Goal: Task Accomplishment & Management: Use online tool/utility

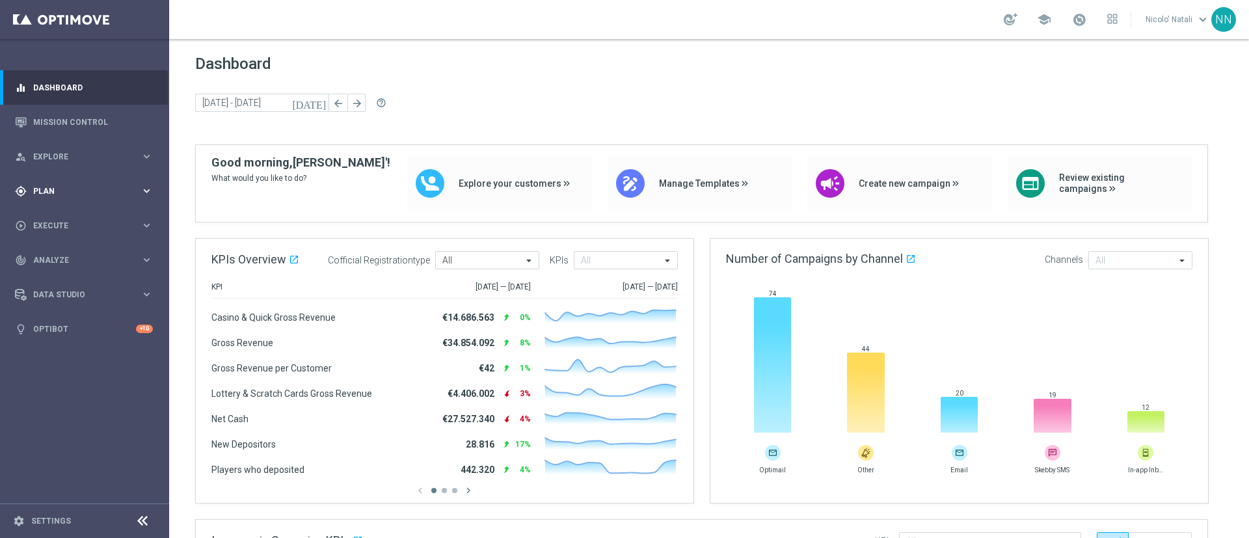
click at [44, 188] on span "Plan" at bounding box center [86, 191] width 107 height 8
click at [56, 254] on span "Templates" at bounding box center [80, 257] width 93 height 8
click at [60, 277] on link "Optimail" at bounding box center [87, 276] width 95 height 10
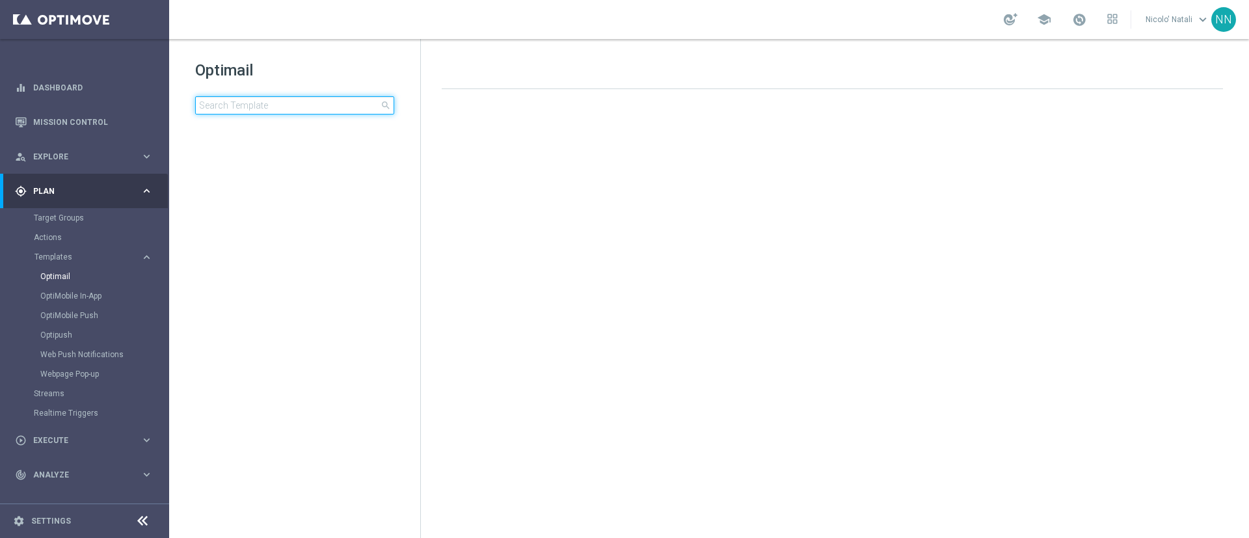
click at [299, 110] on input at bounding box center [294, 105] width 199 height 18
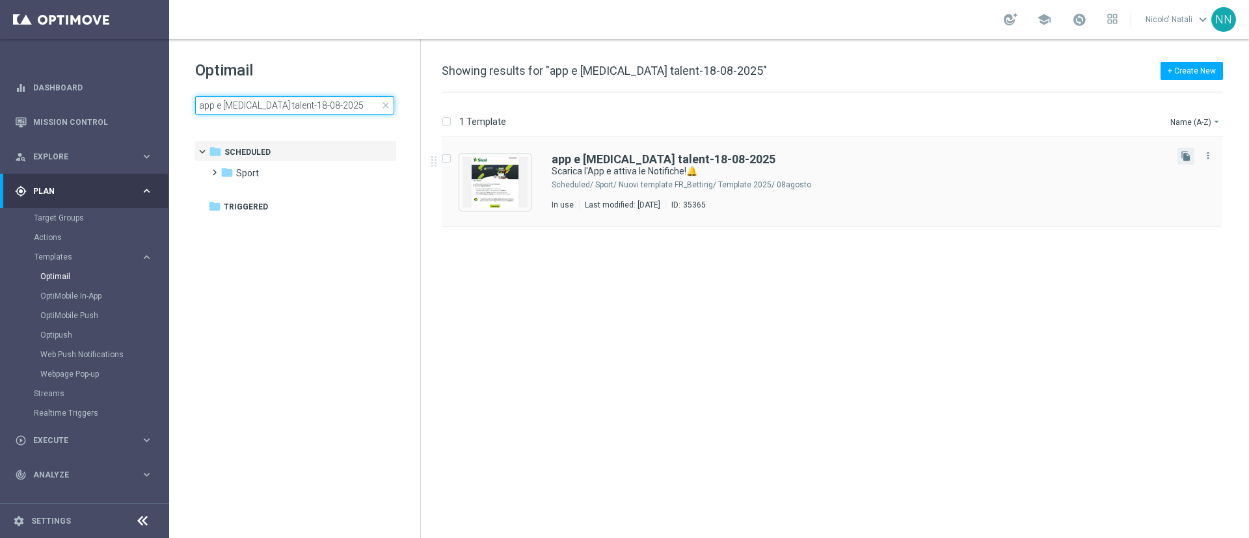
type input "app e [MEDICAL_DATA] talent-18-08-2025"
click at [1179, 155] on button "file_copy" at bounding box center [1185, 156] width 17 height 17
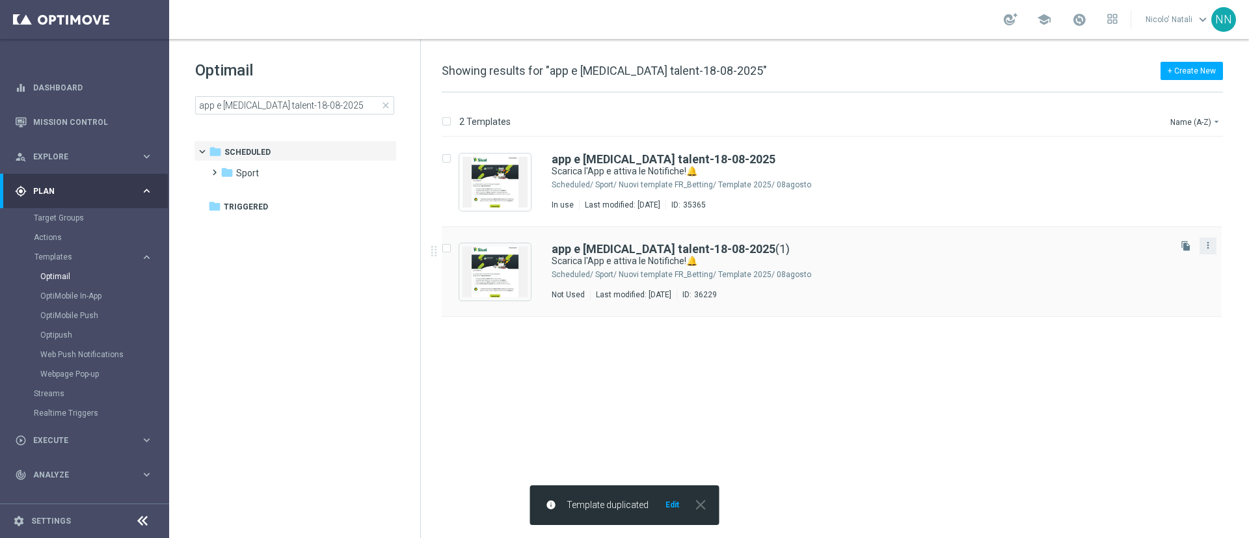
click at [1213, 245] on button "more_vert" at bounding box center [1207, 245] width 13 height 16
click at [1150, 301] on div "delete_forever Delete" at bounding box center [1149, 296] width 104 height 18
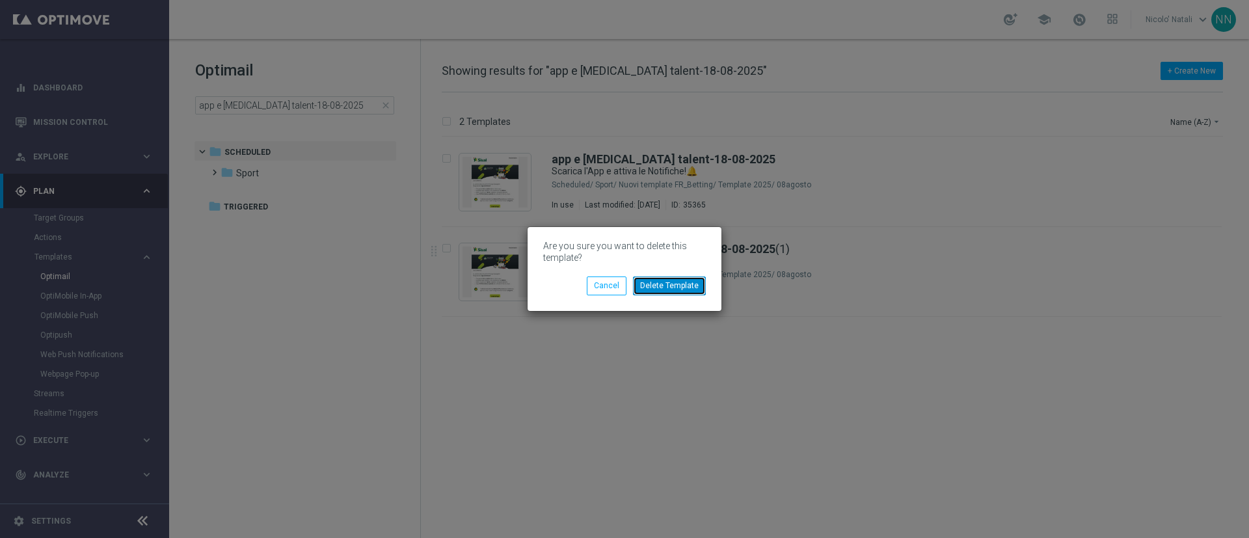
click at [701, 281] on button "Delete Template" at bounding box center [669, 285] width 73 height 18
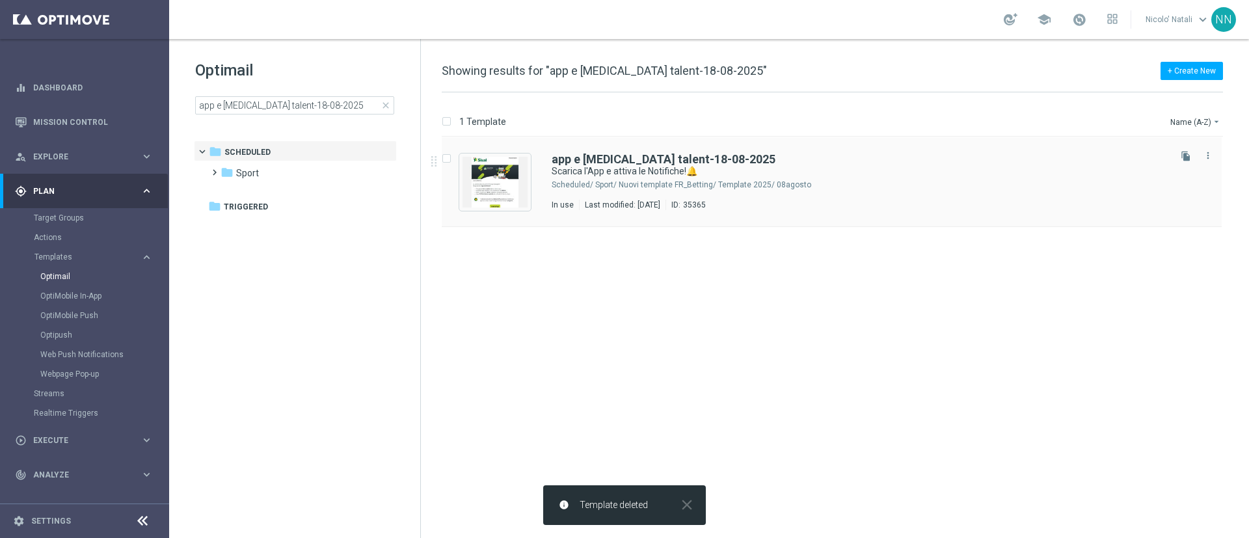
click at [811, 161] on div "app e [MEDICAL_DATA] talent-18-08-2025" at bounding box center [858, 159] width 615 height 12
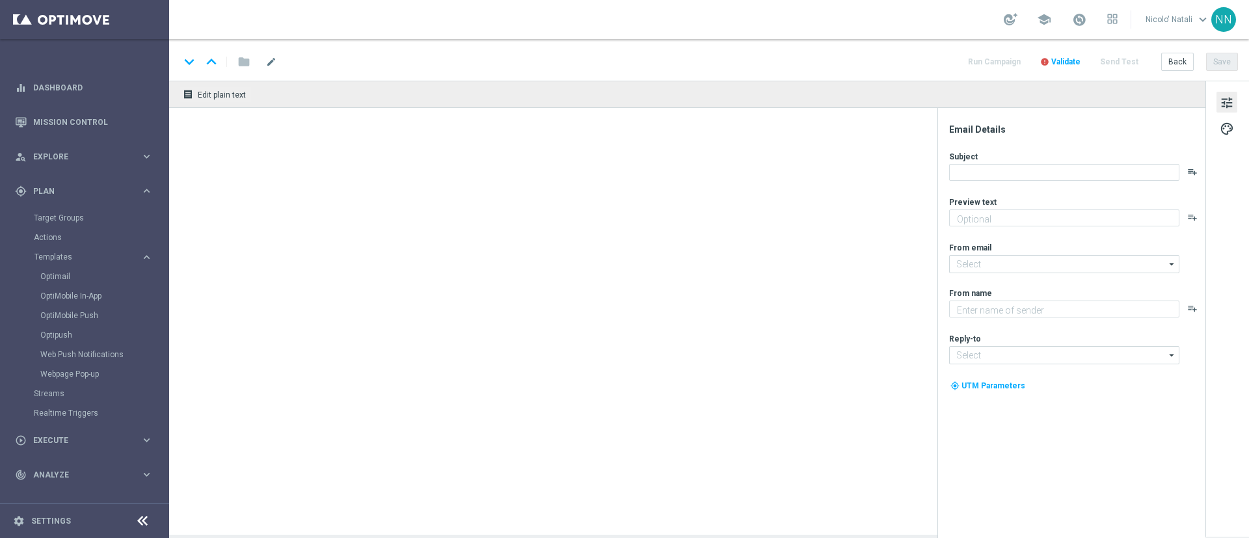
type textarea "2€ di bonus per te🎁"
type input "newsletter@comunicazioni.sisal.it"
type textarea "Sisal"
type input "info@sisal.it"
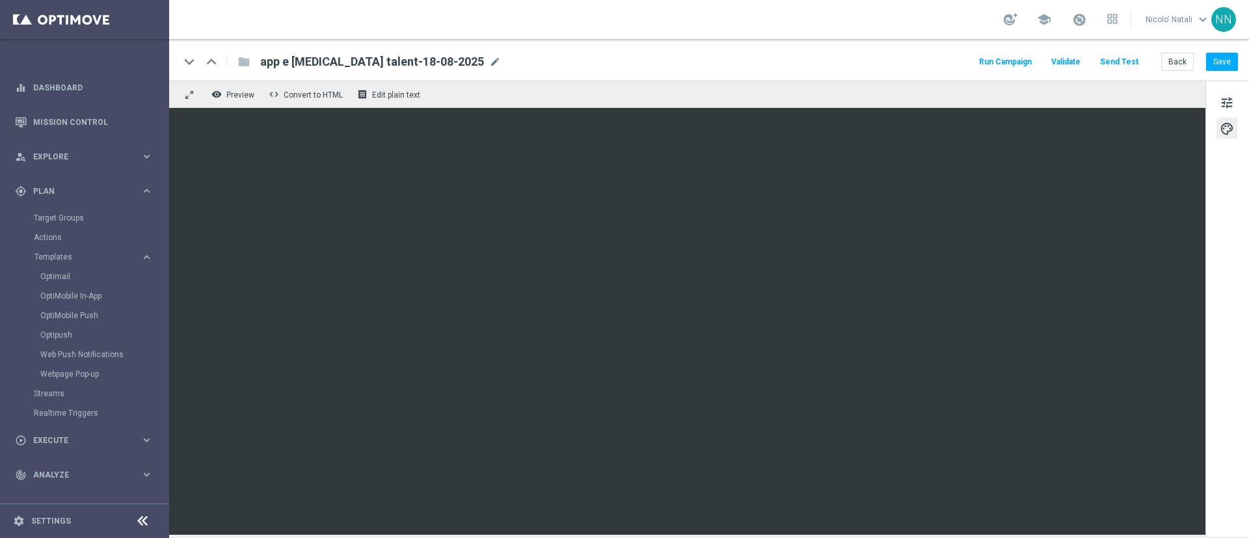
click at [1019, 66] on button "Run Campaign" at bounding box center [1005, 62] width 57 height 18
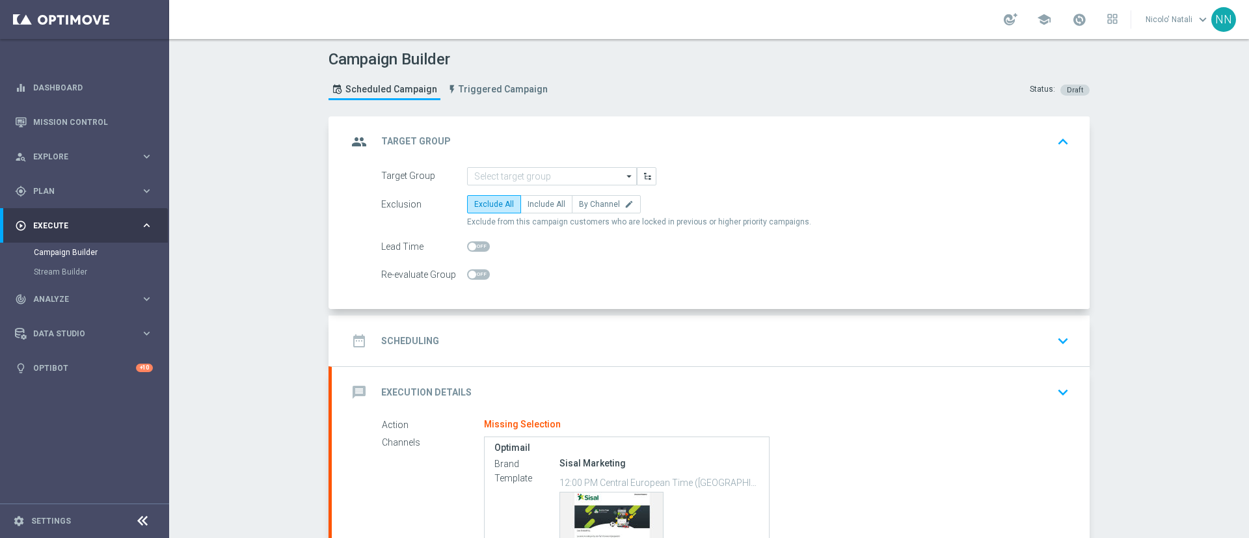
click at [623, 177] on icon "arrow_drop_down" at bounding box center [629, 176] width 13 height 17
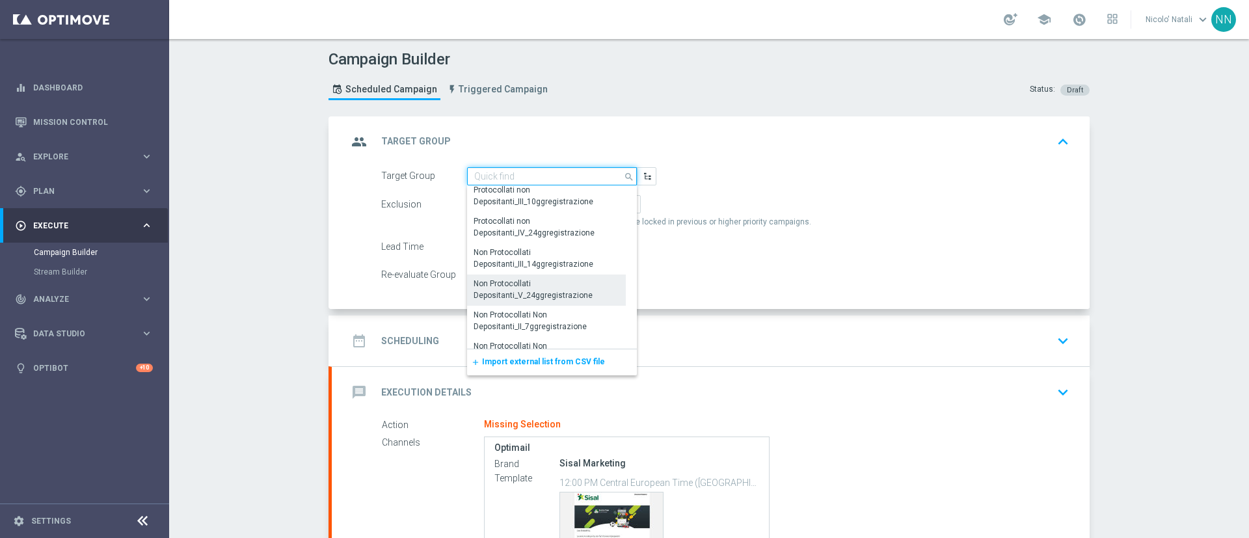
scroll to position [162, 0]
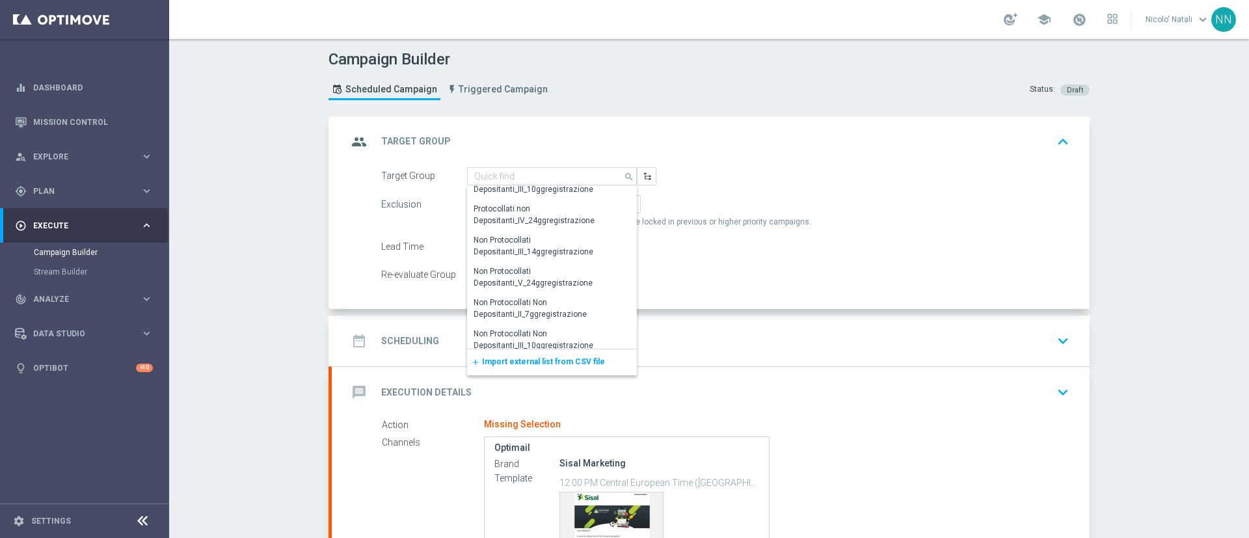
click at [553, 363] on span "Import external list from CSV file" at bounding box center [543, 361] width 123 height 9
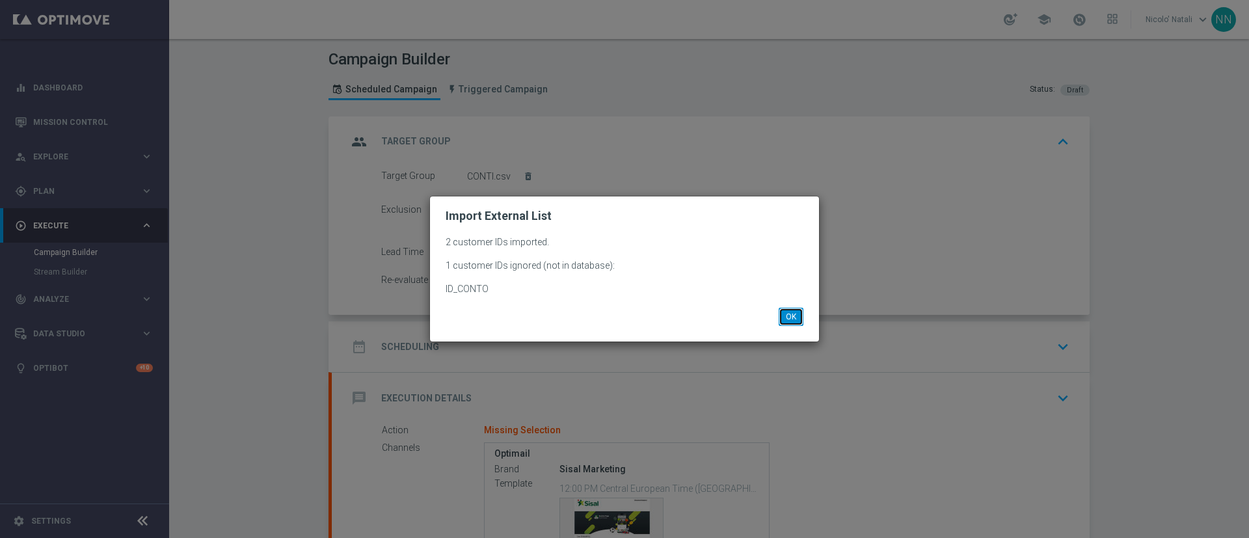
click at [795, 321] on button "OK" at bounding box center [790, 317] width 25 height 18
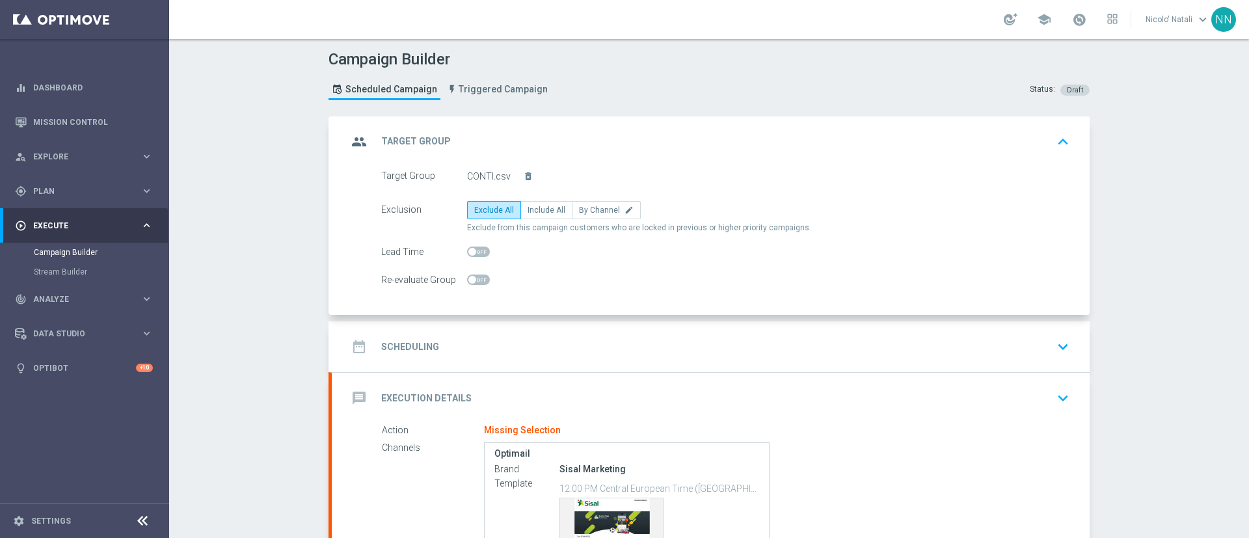
click at [546, 328] on div "date_range Scheduling keyboard_arrow_down" at bounding box center [711, 346] width 758 height 51
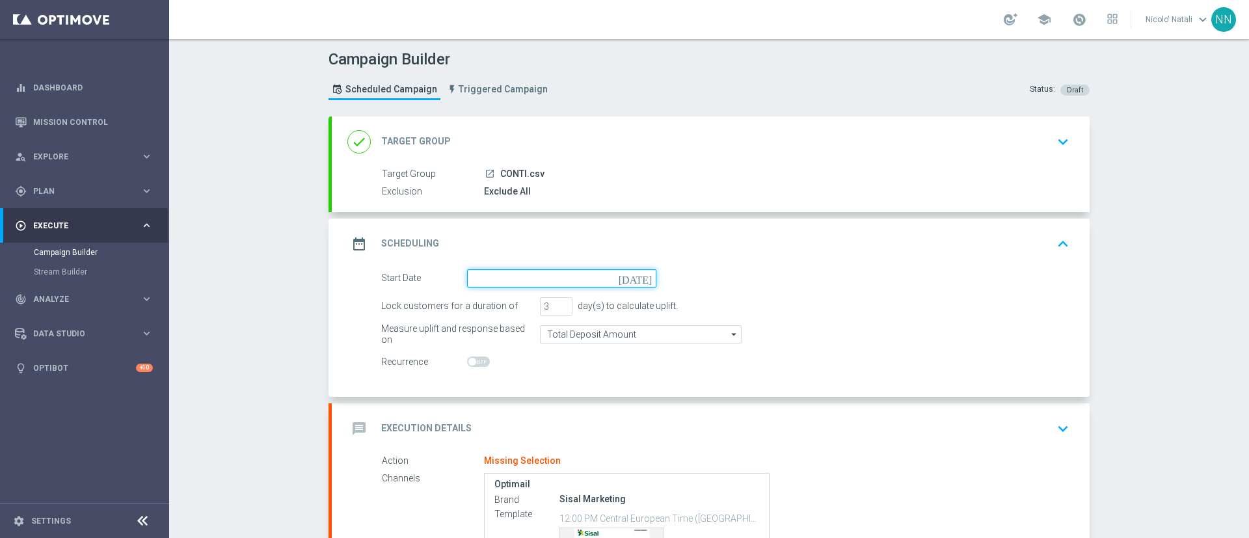
click at [529, 270] on input at bounding box center [561, 278] width 189 height 18
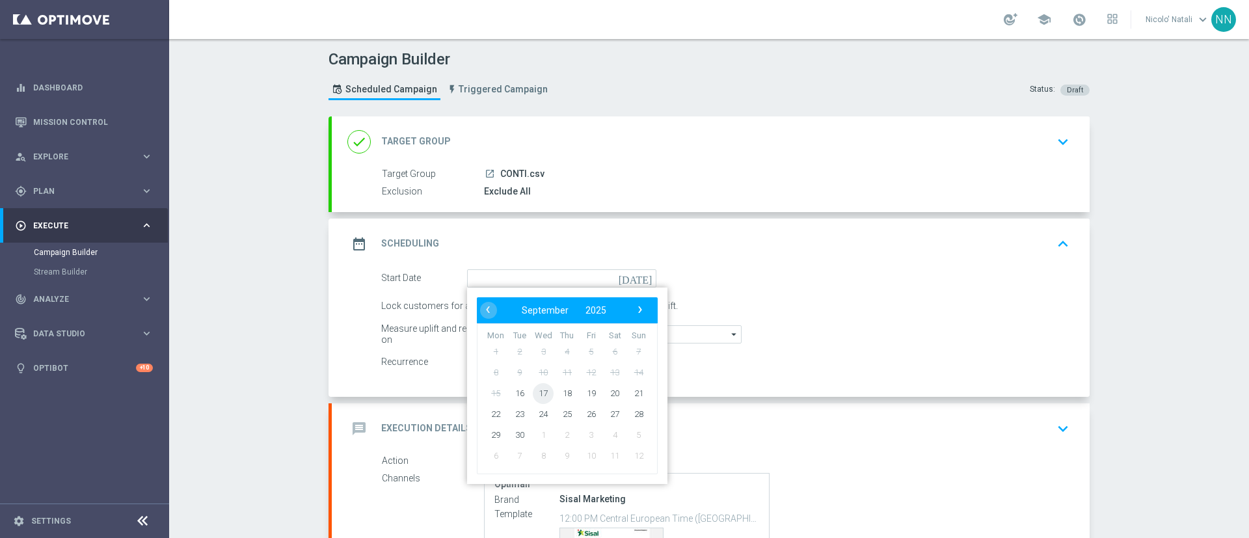
click at [535, 388] on span "17" at bounding box center [543, 392] width 21 height 21
type input "17 Sep 2025"
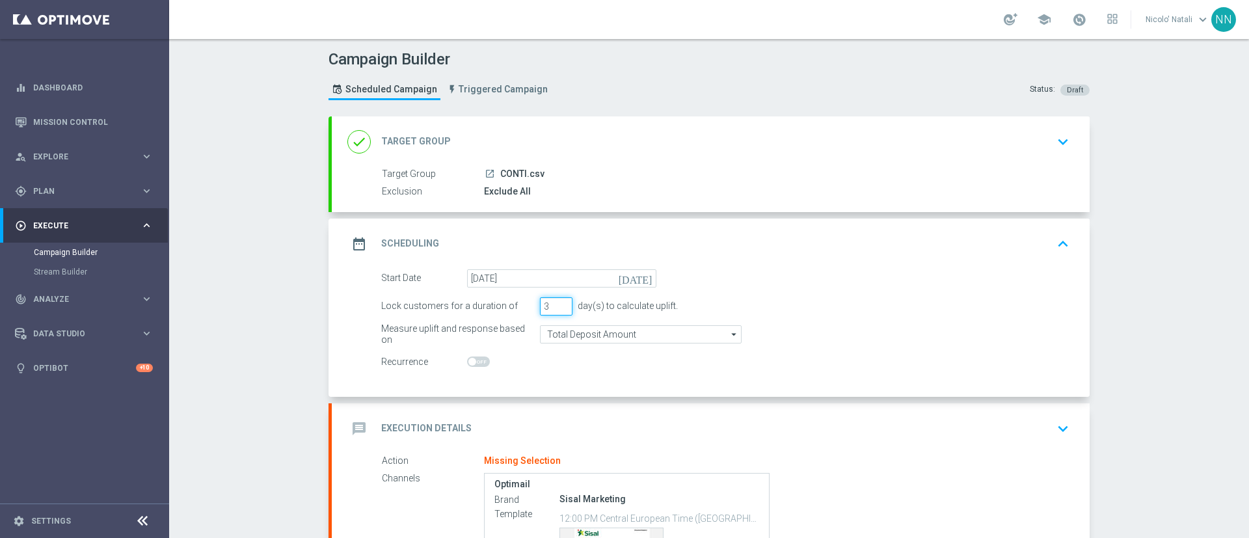
click at [556, 314] on input "3" at bounding box center [556, 306] width 33 height 18
click at [555, 308] on input "2" at bounding box center [556, 306] width 33 height 18
type input "1"
click at [555, 308] on input "1" at bounding box center [556, 306] width 33 height 18
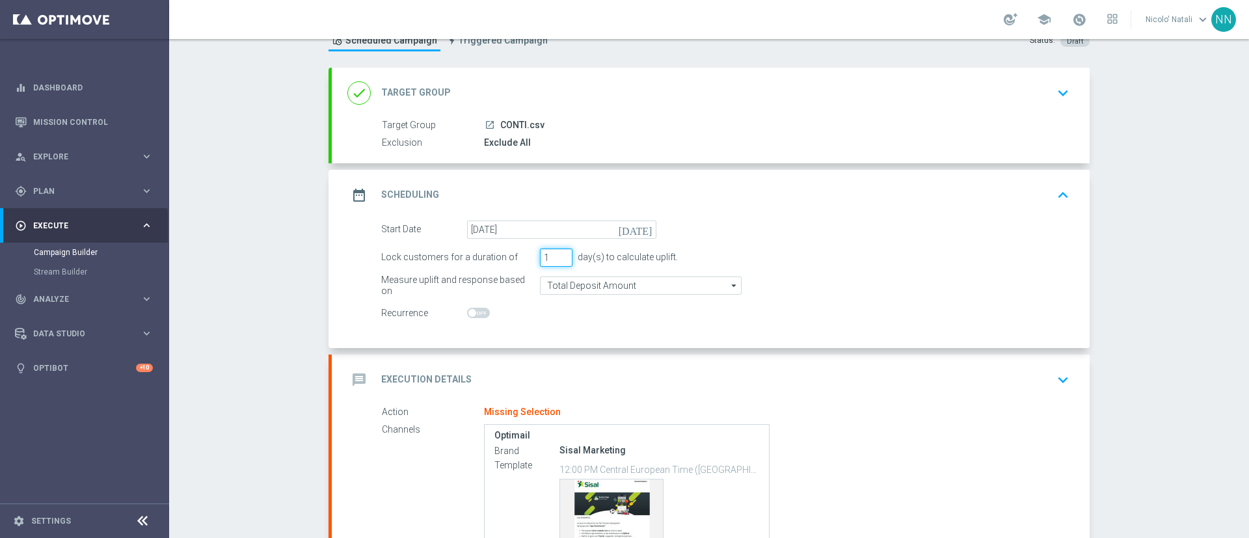
scroll to position [97, 0]
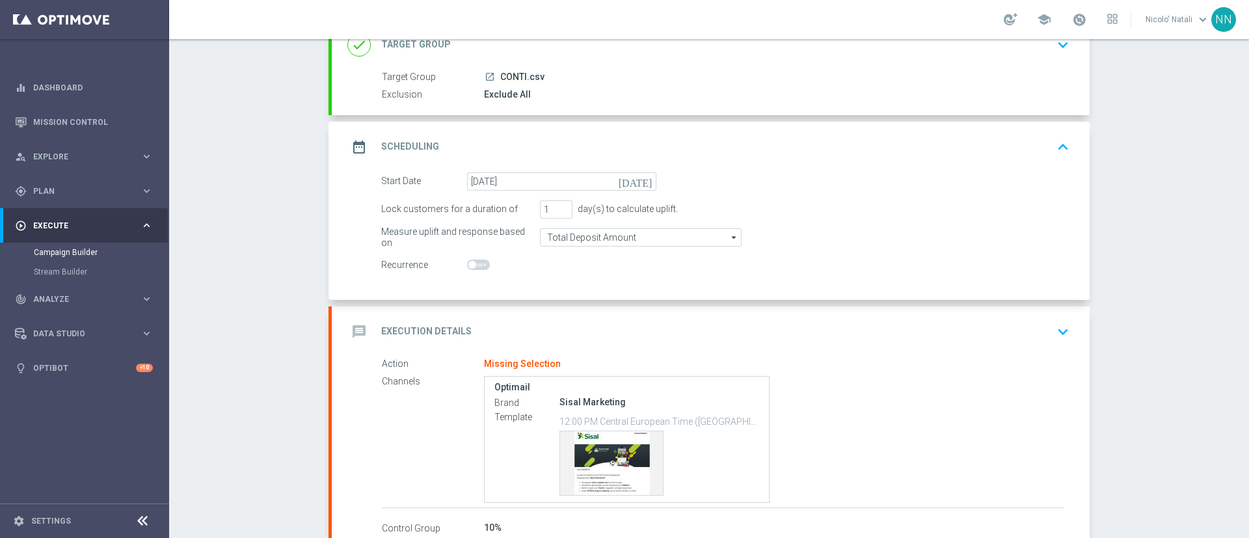
click at [555, 332] on div "message Execution Details keyboard_arrow_down" at bounding box center [710, 331] width 726 height 25
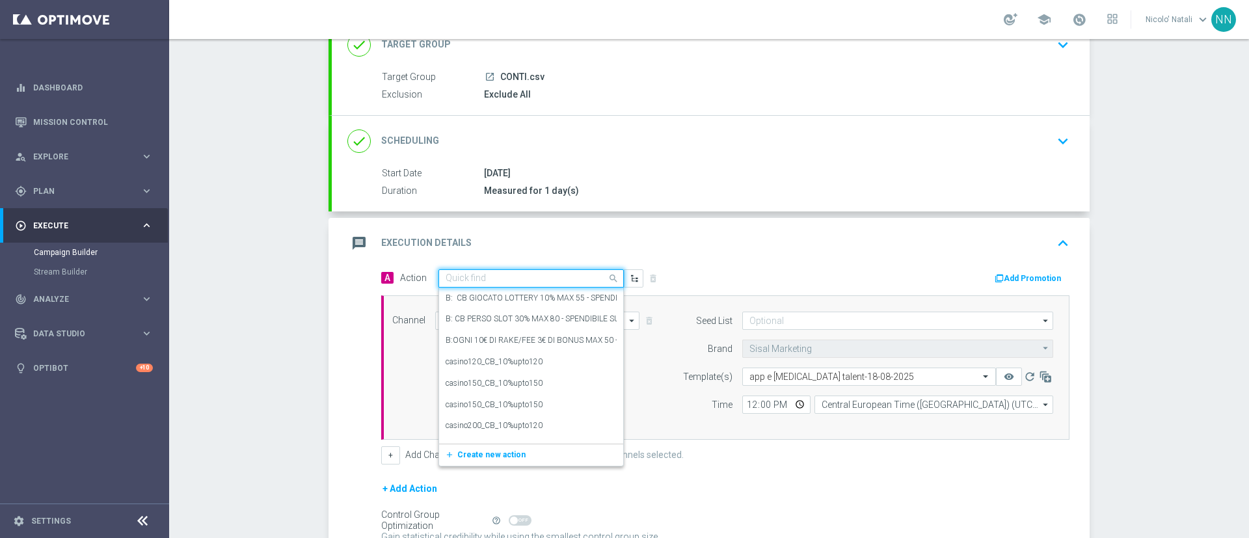
click at [532, 281] on input "text" at bounding box center [517, 278] width 145 height 11
click at [514, 365] on label "casino120_CB_10%upto120" at bounding box center [493, 361] width 97 height 11
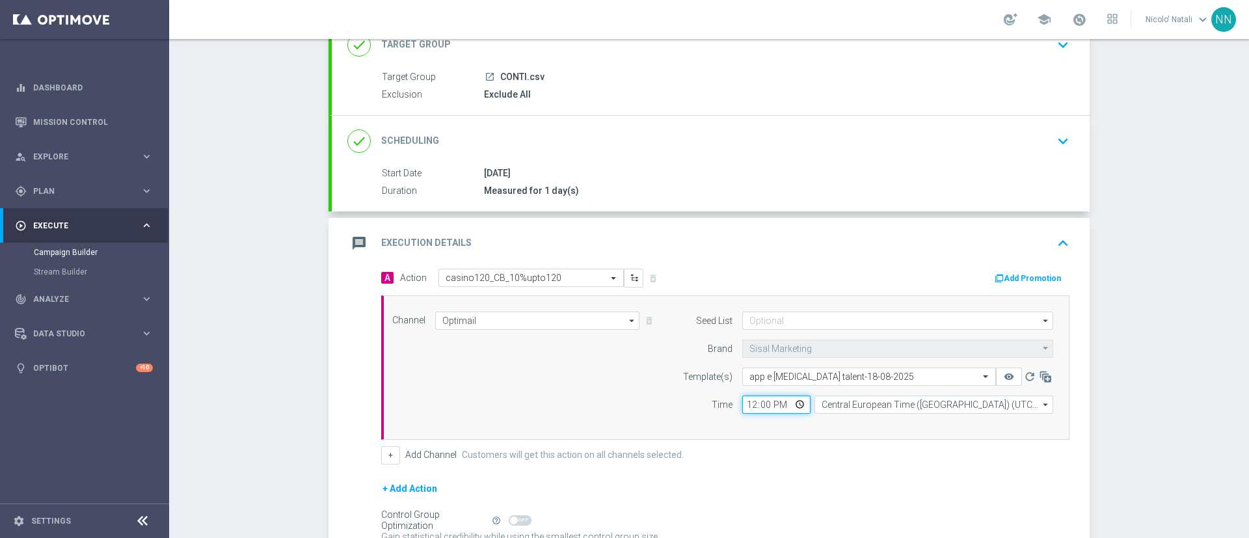
click at [748, 405] on input "12:00" at bounding box center [776, 404] width 68 height 18
type input "10:55"
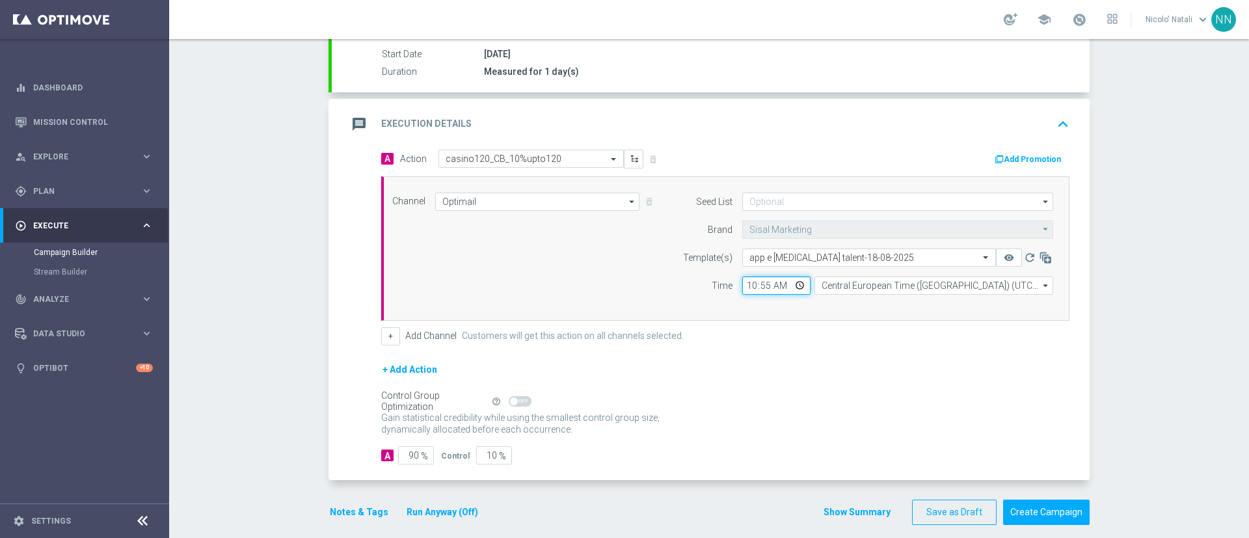
scroll to position [229, 0]
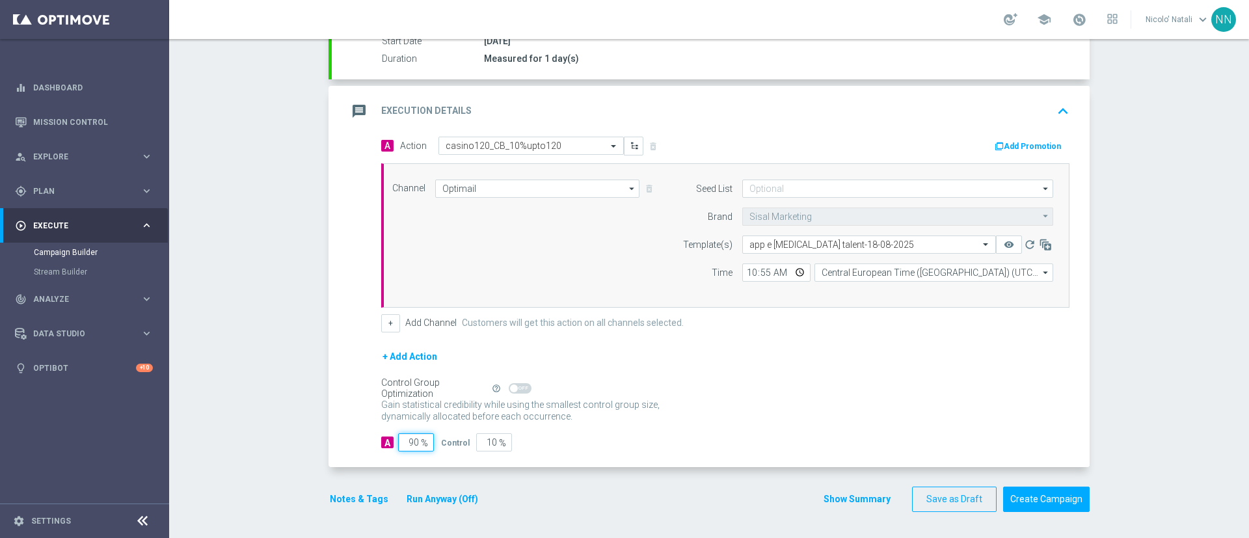
click at [408, 444] on input "90" at bounding box center [416, 442] width 36 height 18
type input "1"
type input "99"
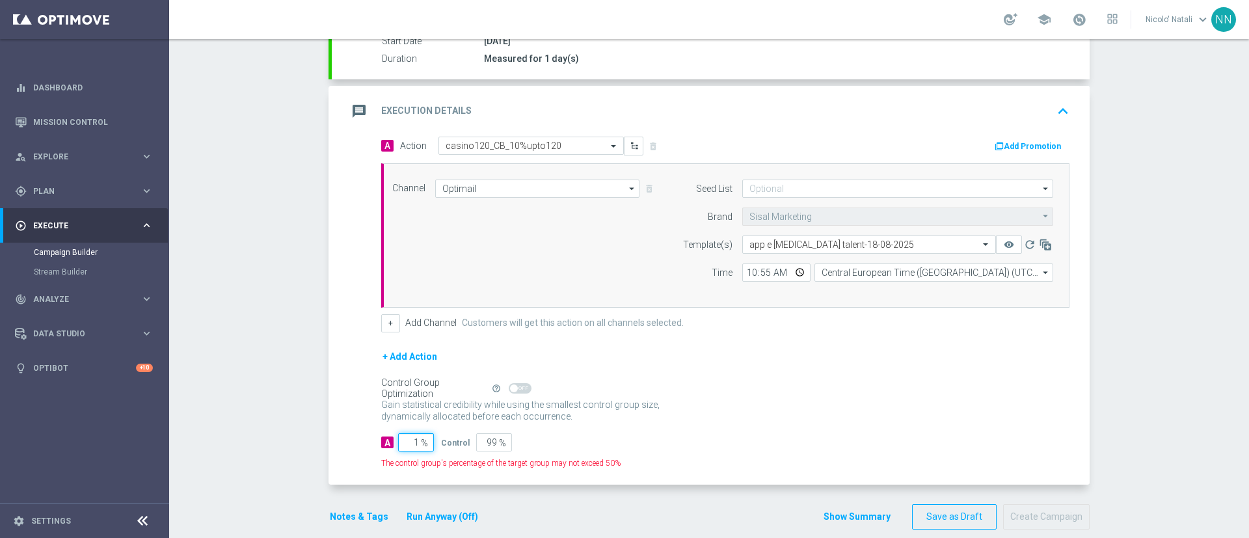
type input "10"
type input "90"
type input "100"
type input "0"
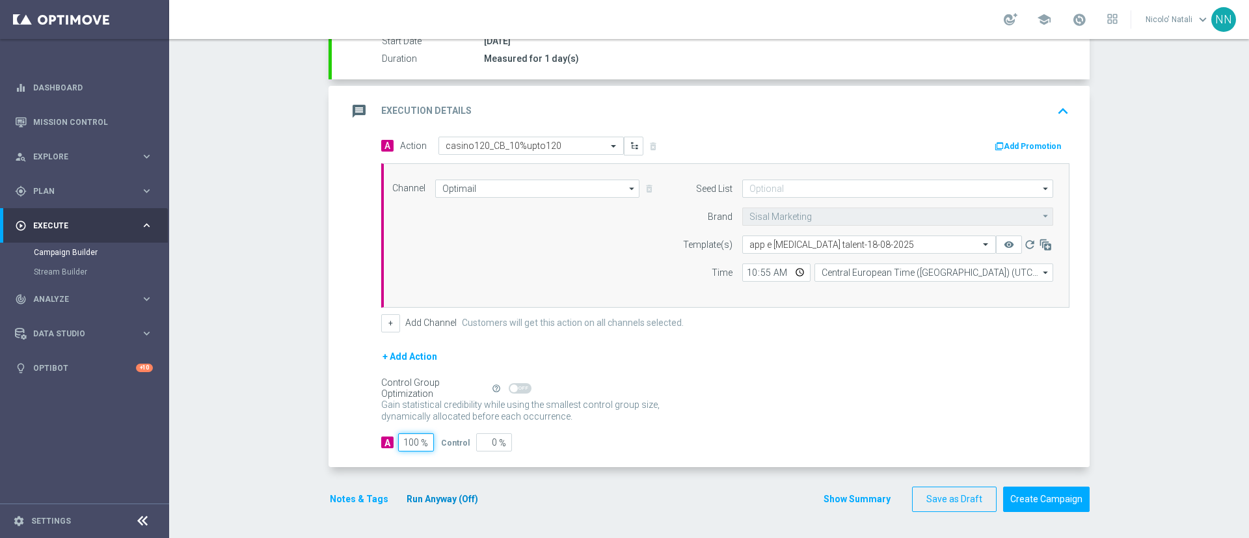
type input "100"
click at [418, 495] on button "Run Anyway (Off)" at bounding box center [442, 499] width 74 height 16
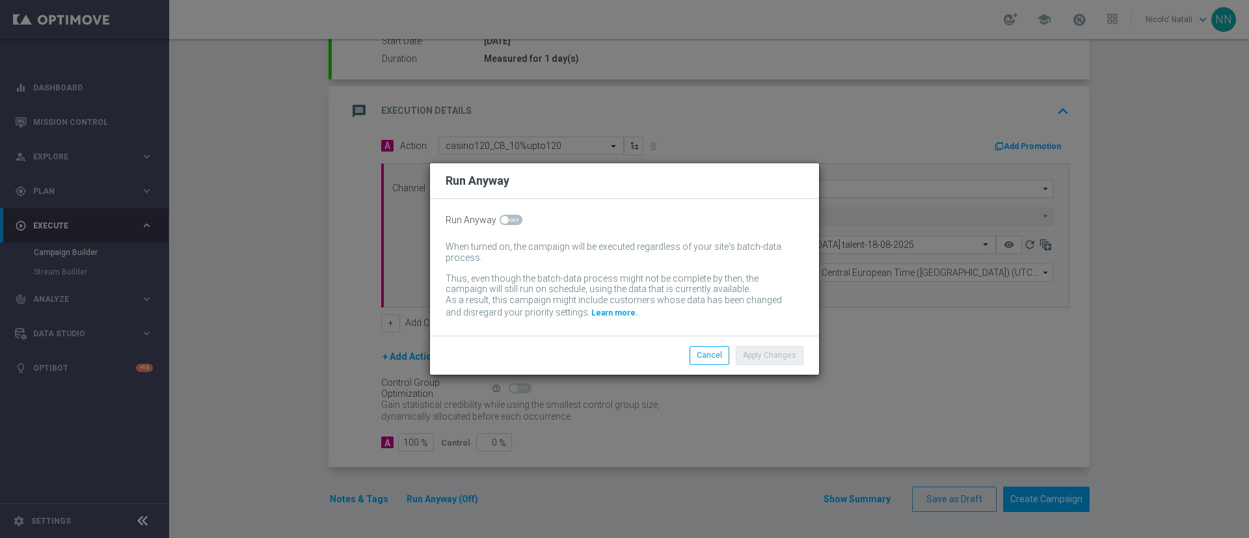
click at [502, 220] on span at bounding box center [505, 220] width 8 height 8
click at [502, 220] on input "checkbox" at bounding box center [510, 220] width 23 height 10
checkbox input "true"
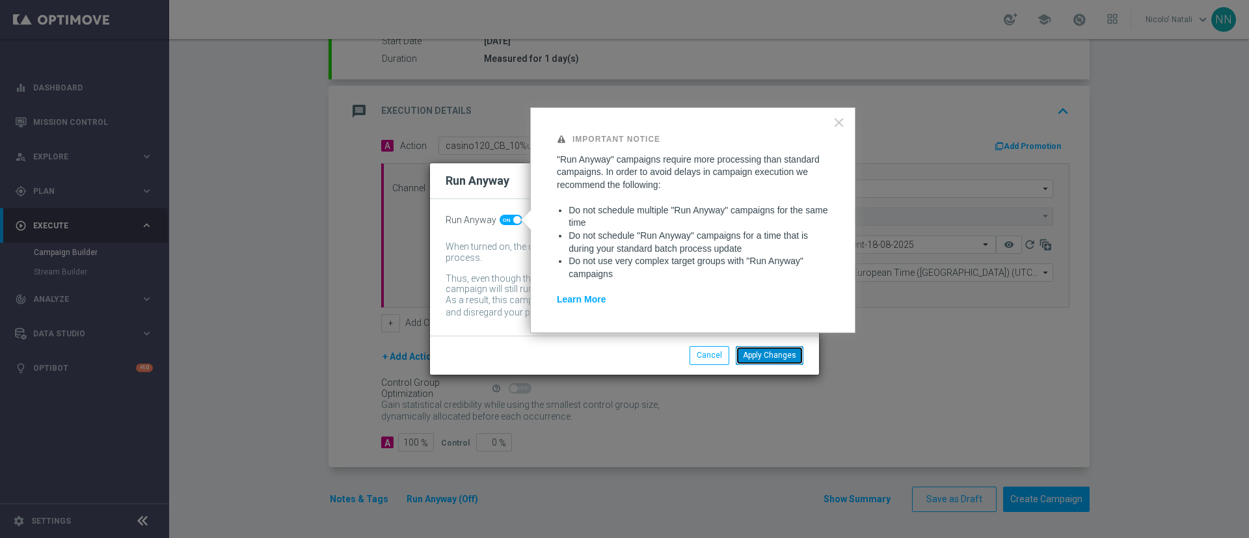
click at [779, 360] on button "Apply Changes" at bounding box center [770, 355] width 68 height 18
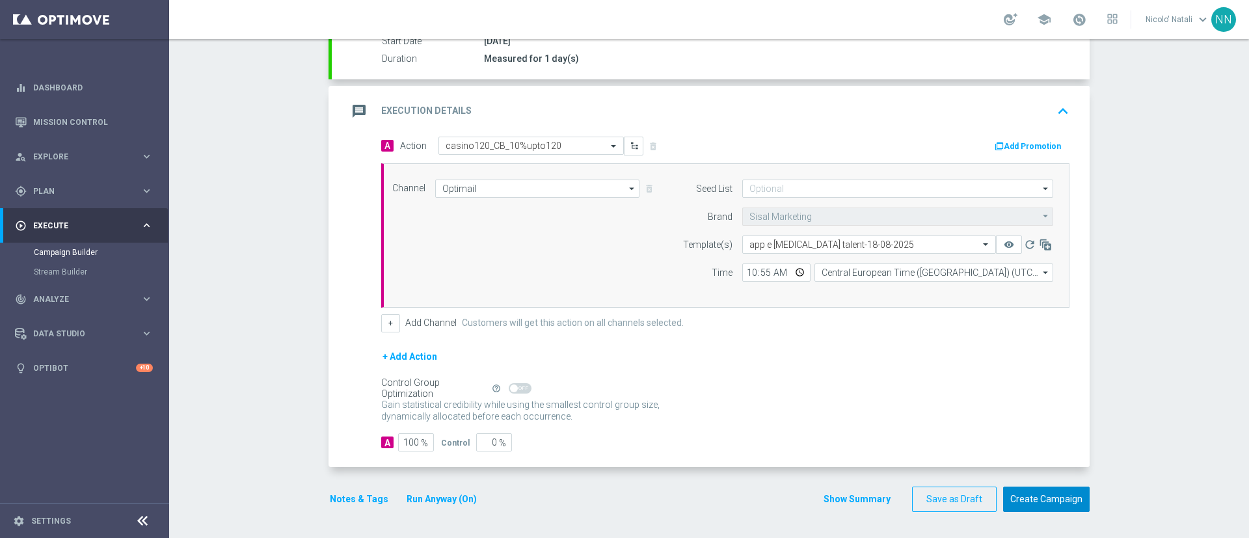
click at [1055, 502] on button "Create Campaign" at bounding box center [1046, 498] width 86 height 25
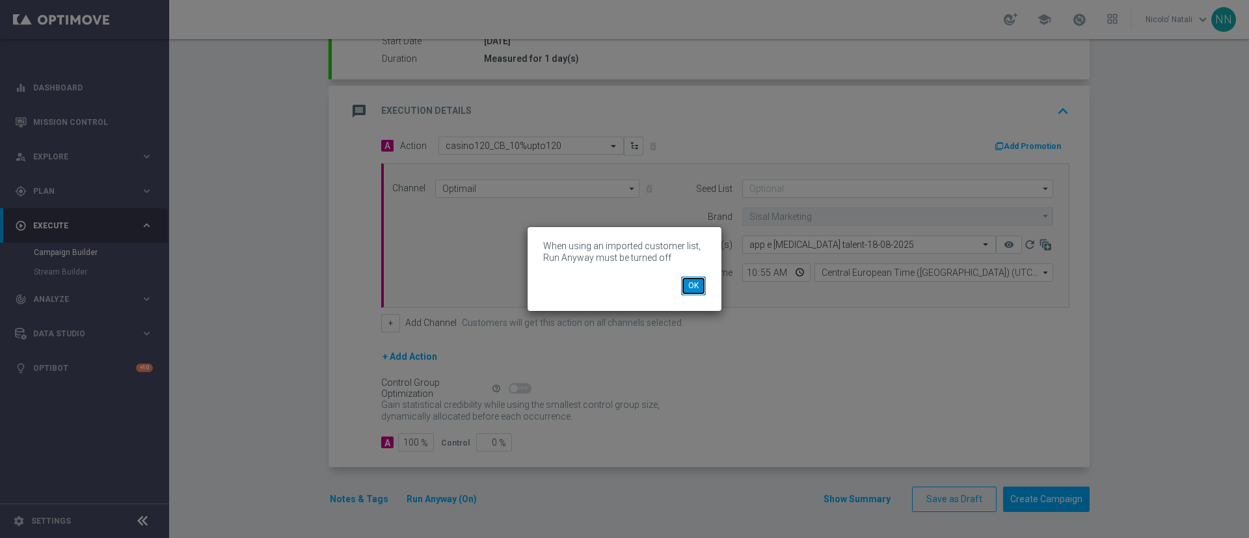
click at [701, 284] on button "OK" at bounding box center [693, 285] width 25 height 18
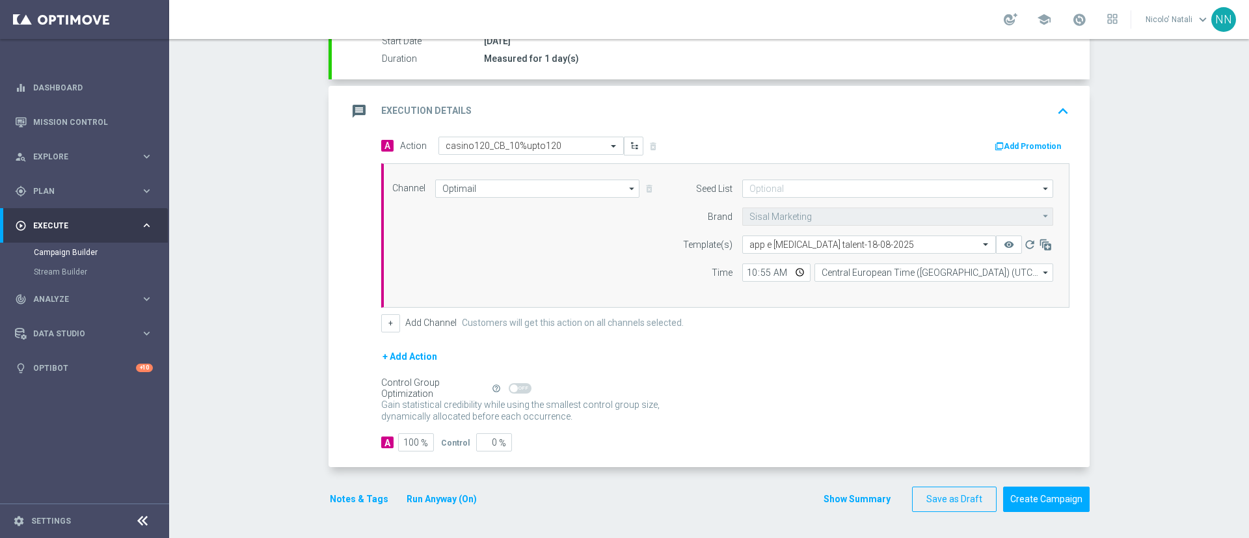
click at [460, 496] on button "Run Anyway (On)" at bounding box center [441, 499] width 73 height 16
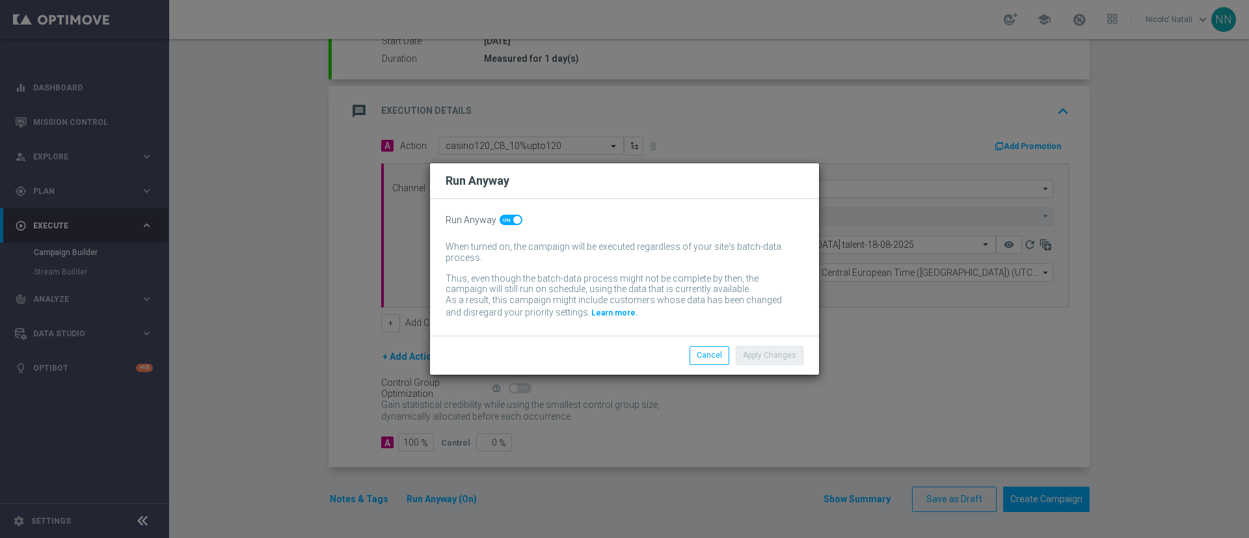
click at [507, 225] on switch at bounding box center [510, 220] width 23 height 11
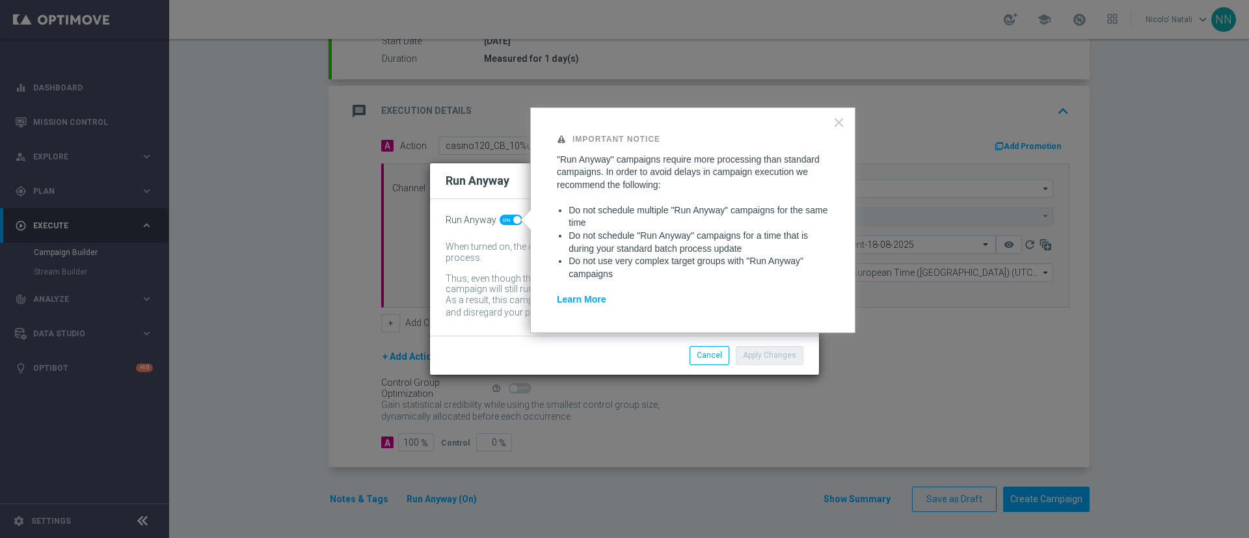
click at [506, 221] on span at bounding box center [510, 220] width 23 height 10
click at [506, 221] on input "checkbox" at bounding box center [510, 220] width 23 height 10
checkbox input "false"
click at [757, 347] on button "Apply Changes" at bounding box center [770, 355] width 68 height 18
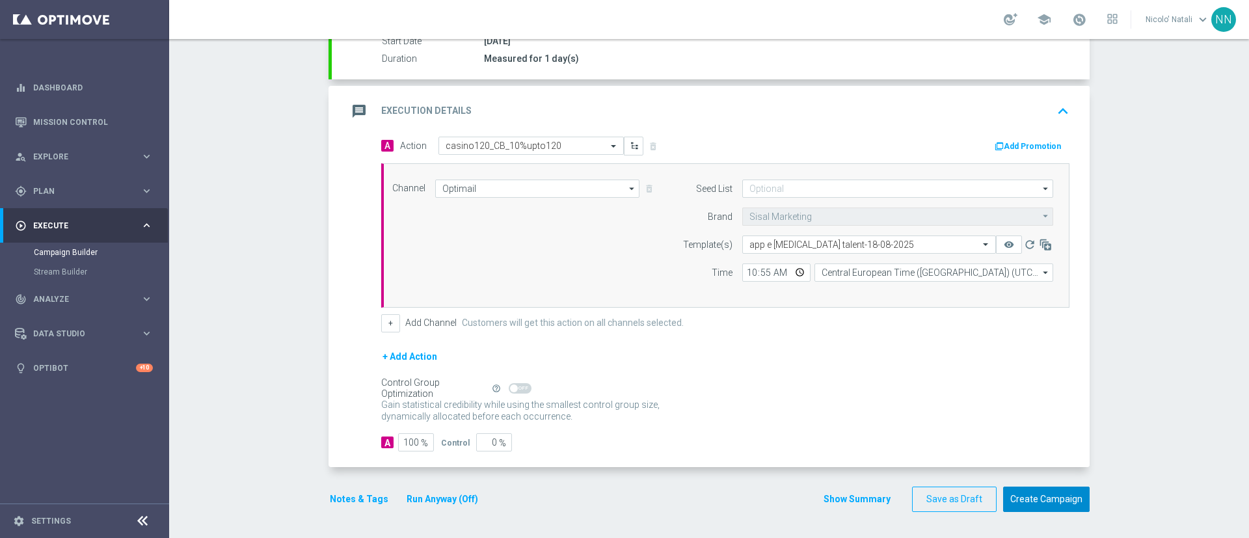
click at [1061, 499] on button "Create Campaign" at bounding box center [1046, 498] width 86 height 25
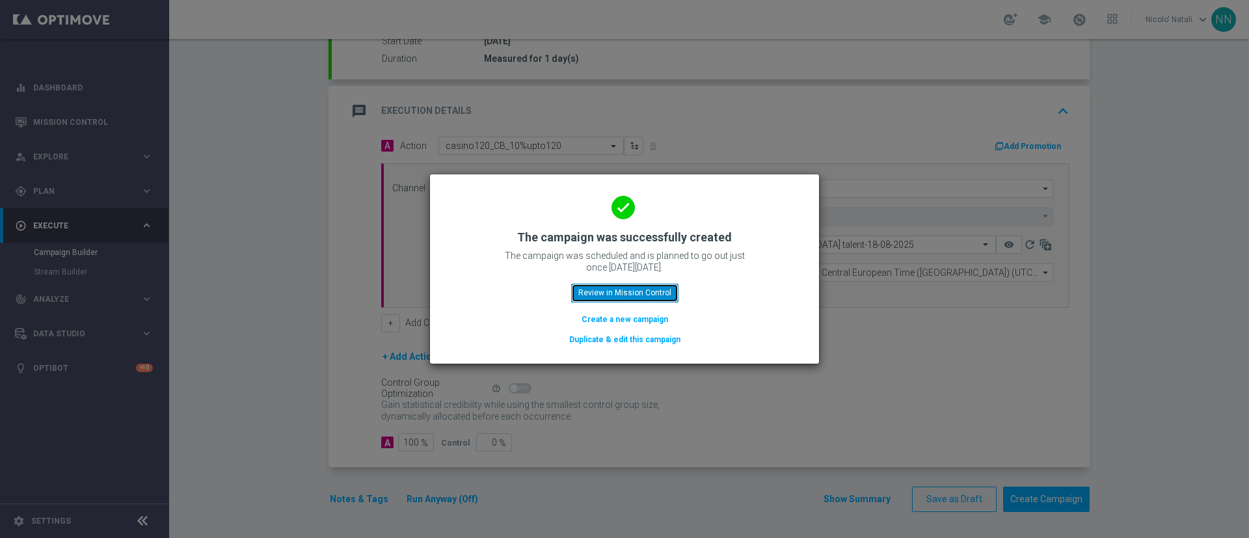
click at [638, 293] on button "Review in Mission Control" at bounding box center [624, 293] width 107 height 18
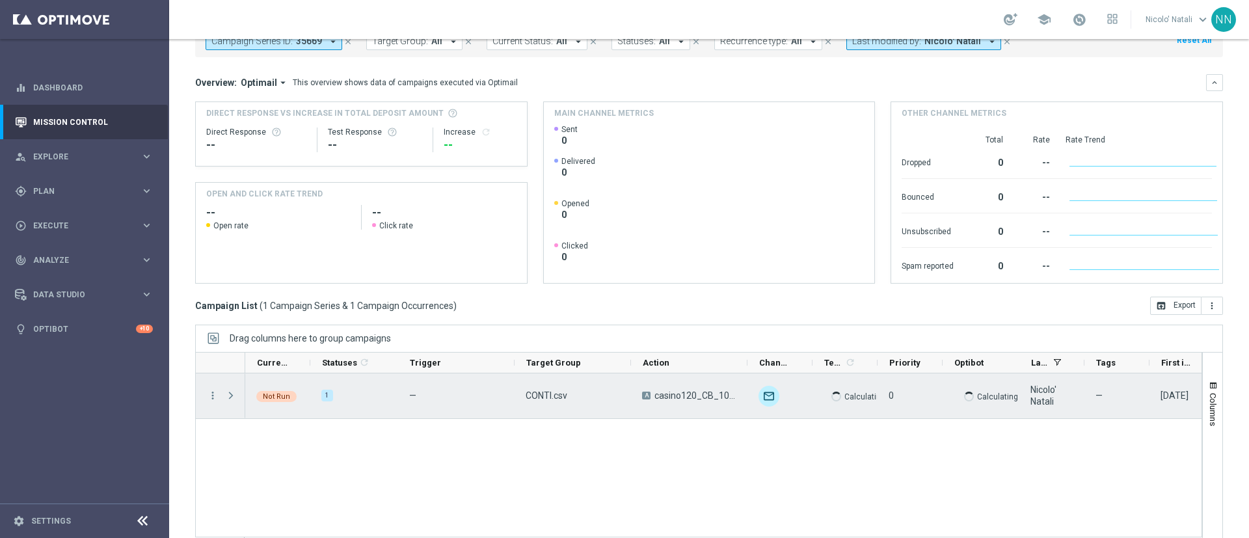
scroll to position [87, 0]
click at [213, 394] on icon "more_vert" at bounding box center [213, 394] width 12 height 12
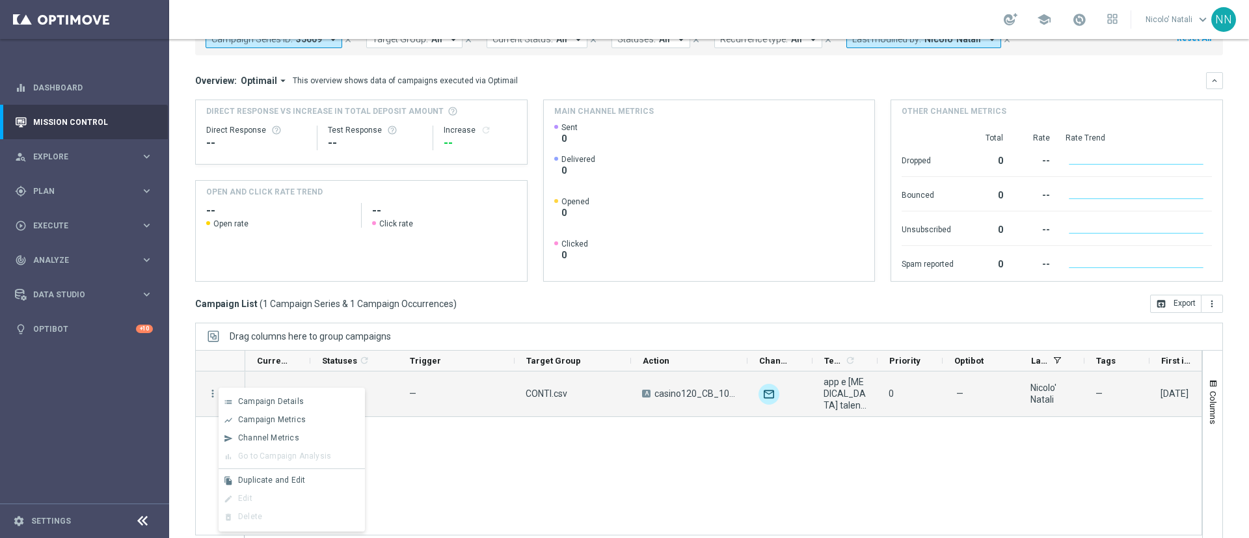
click at [486, 455] on div "Not Run 1 — CONTI.csv A casino120_CB_10%upto120 unfold_more app e consensi tale…" at bounding box center [723, 460] width 956 height 178
click at [289, 391] on div "Not Run" at bounding box center [276, 394] width 40 height 11
click at [323, 391] on div "1" at bounding box center [327, 394] width 12 height 12
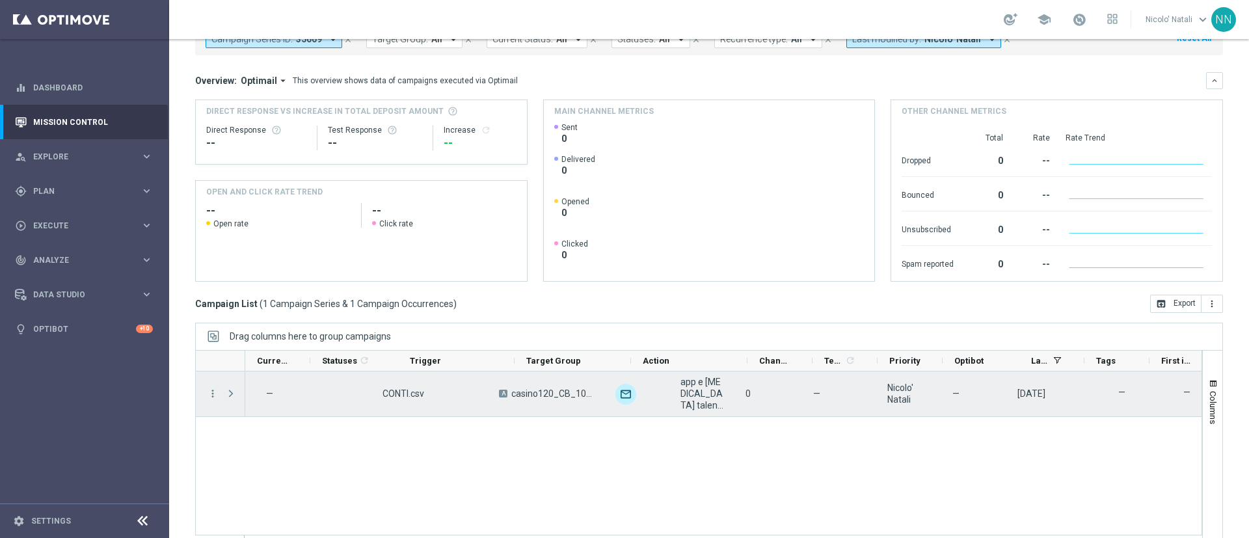
scroll to position [0, 0]
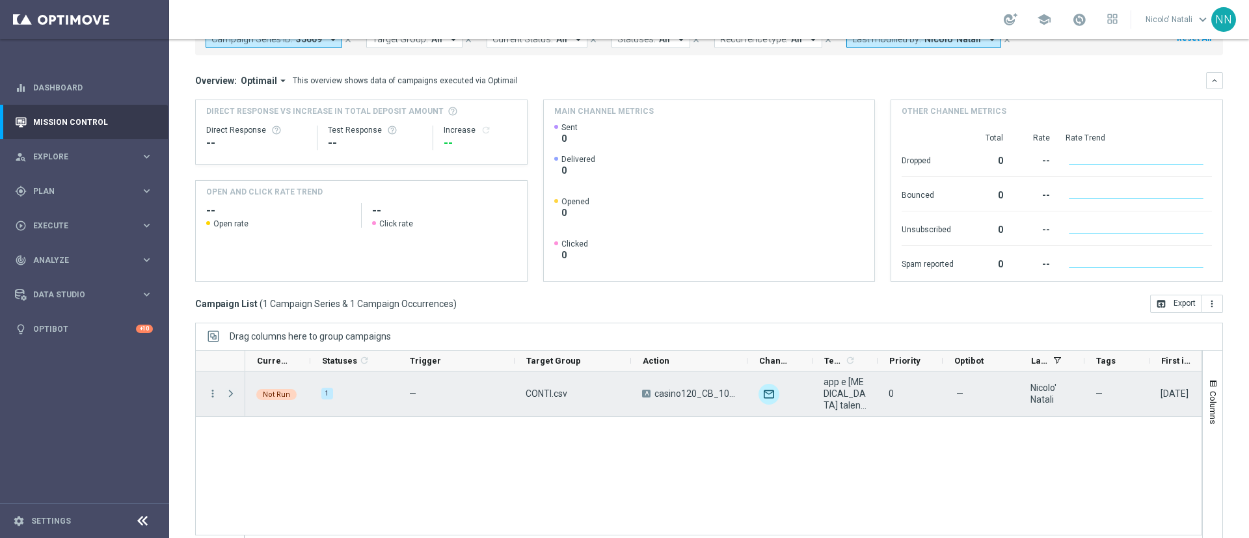
click at [227, 397] on span "Press SPACE to select this row." at bounding box center [231, 393] width 12 height 10
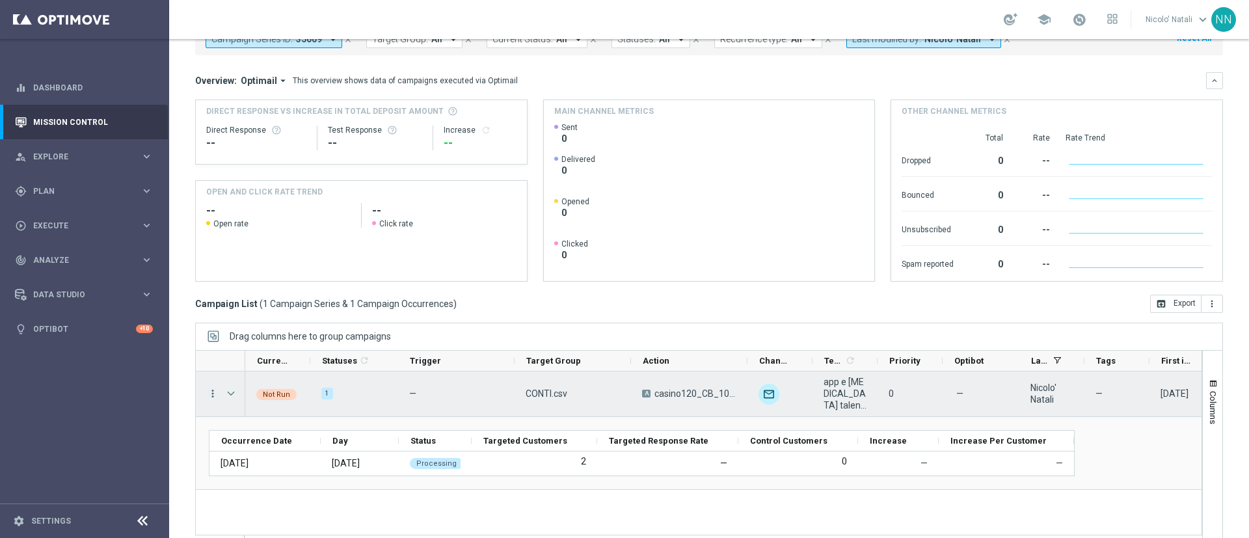
click at [215, 393] on icon "more_vert" at bounding box center [213, 394] width 12 height 12
click at [271, 481] on span "Duplicate and Edit" at bounding box center [271, 479] width 67 height 9
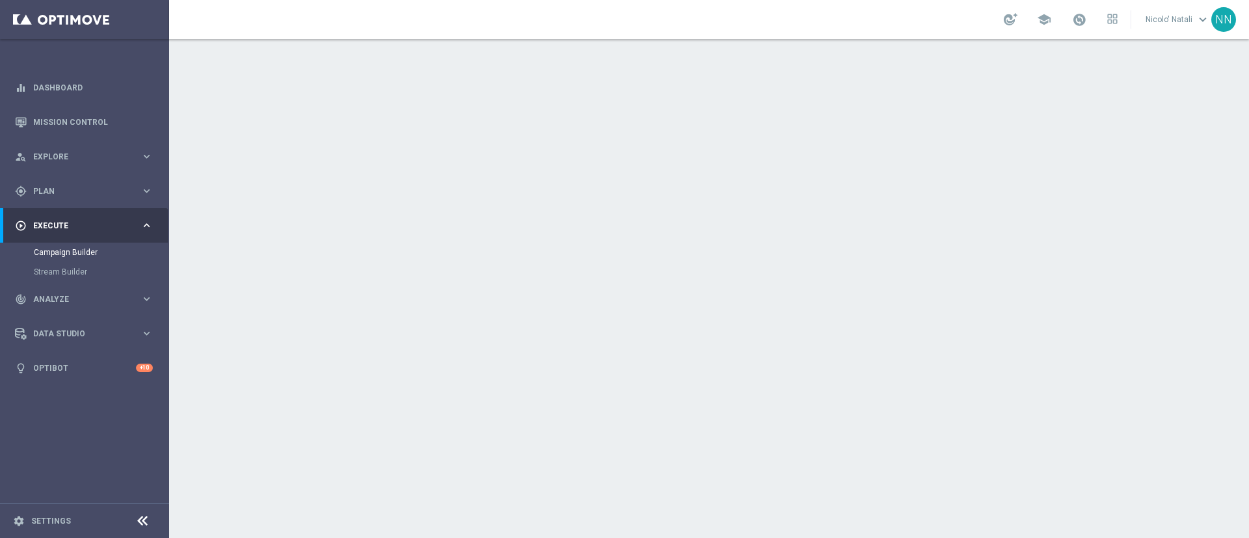
click at [542, 150] on div "group Target Group keyboard_arrow_down" at bounding box center [710, 141] width 726 height 25
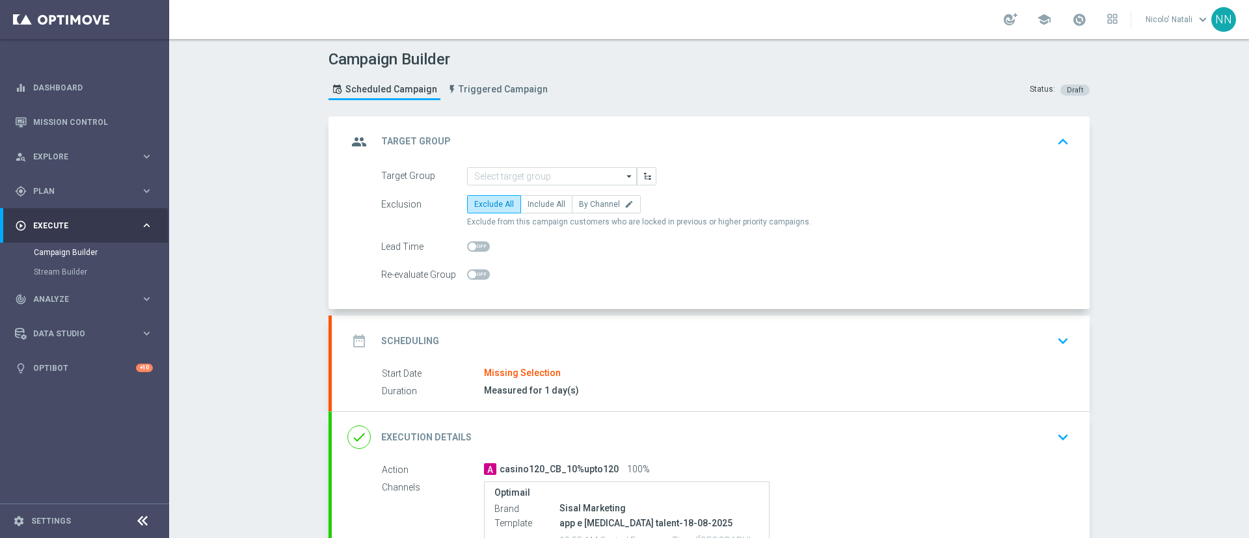
click at [623, 178] on icon "arrow_drop_down" at bounding box center [629, 176] width 13 height 17
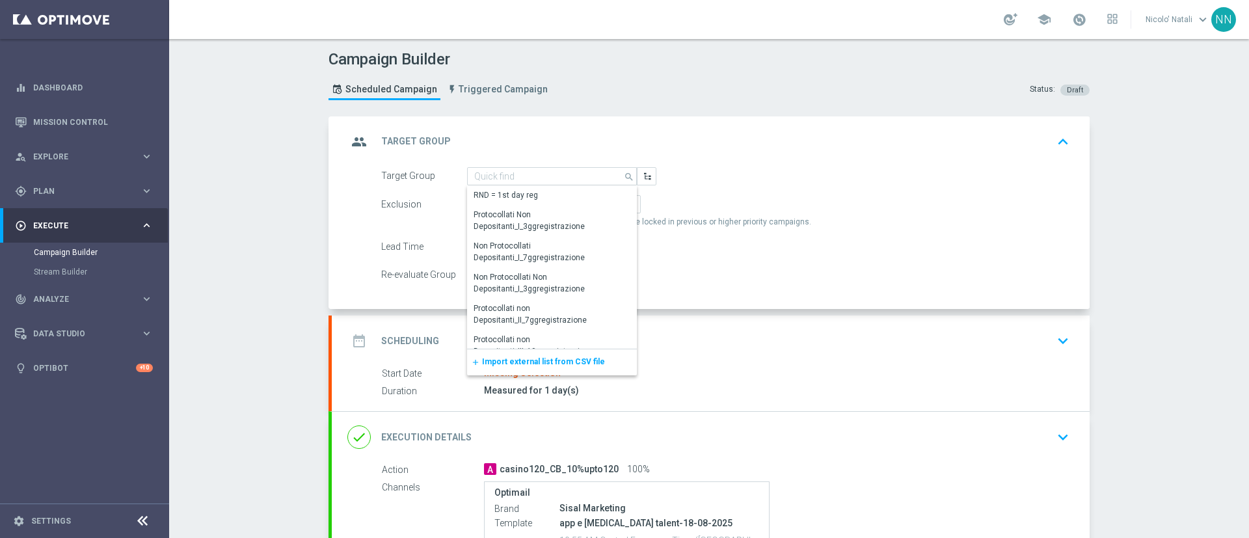
click at [563, 360] on span "Import external list from CSV file" at bounding box center [543, 361] width 123 height 9
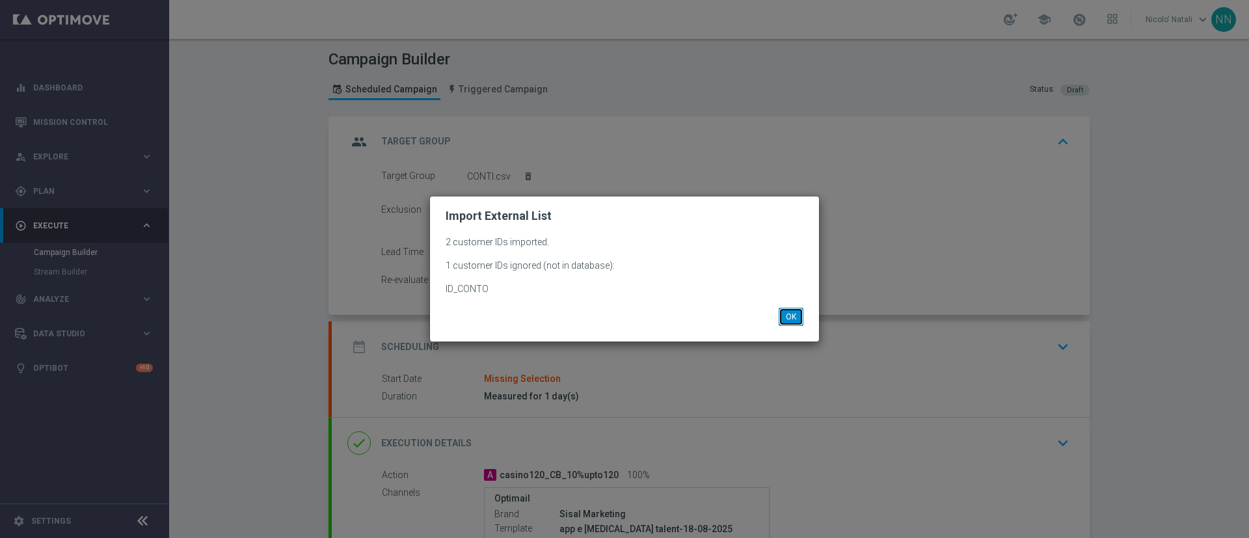
click at [797, 320] on button "OK" at bounding box center [790, 317] width 25 height 18
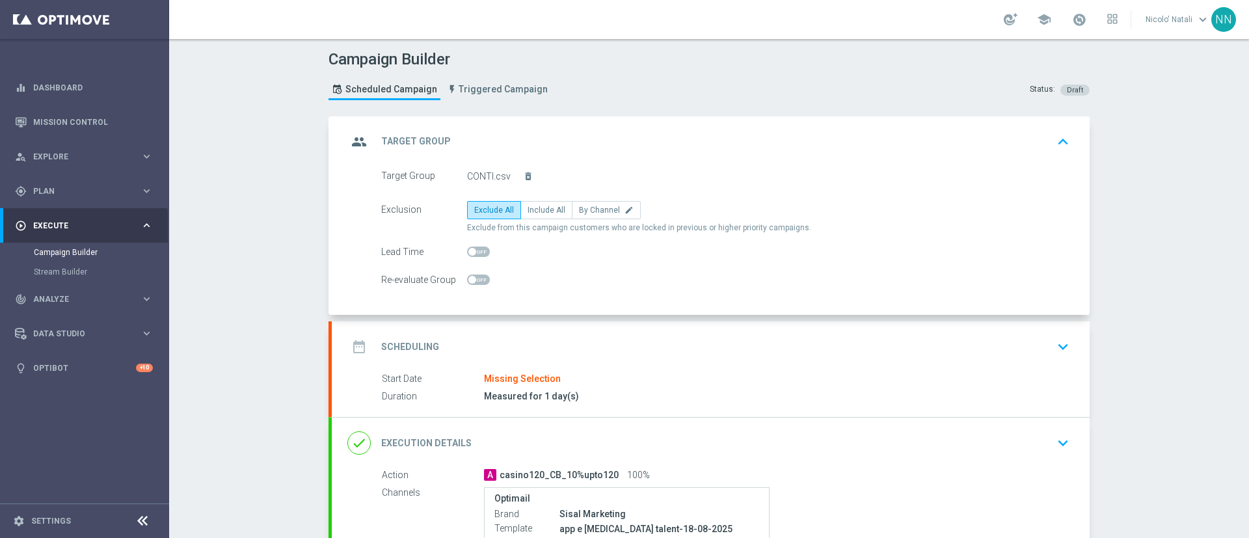
click at [620, 359] on div "date_range Scheduling keyboard_arrow_down" at bounding box center [711, 346] width 758 height 51
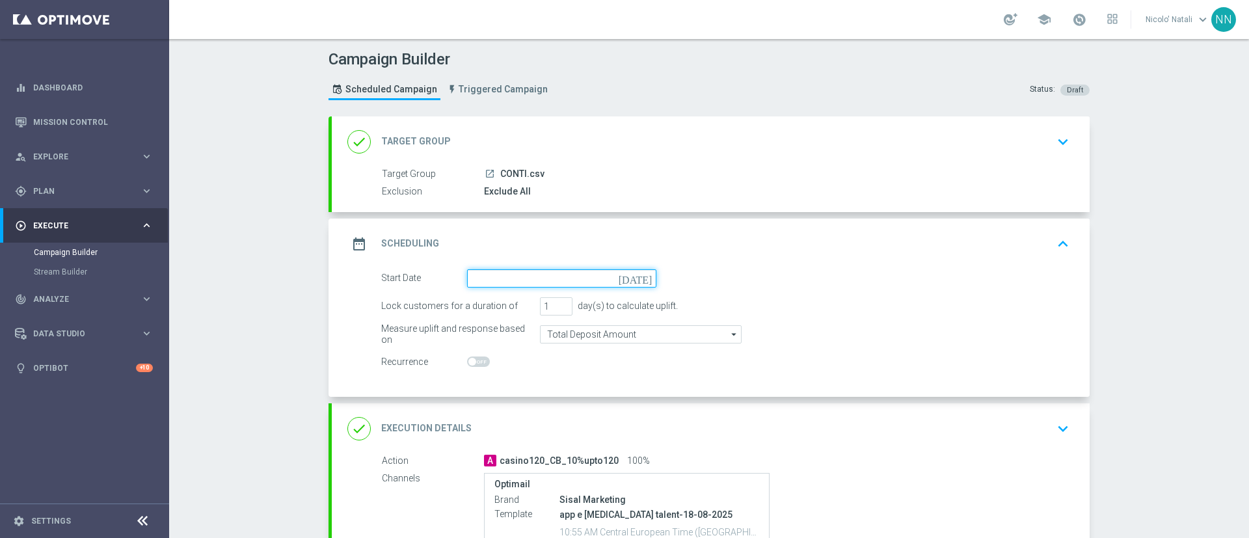
click at [516, 276] on input at bounding box center [561, 278] width 189 height 18
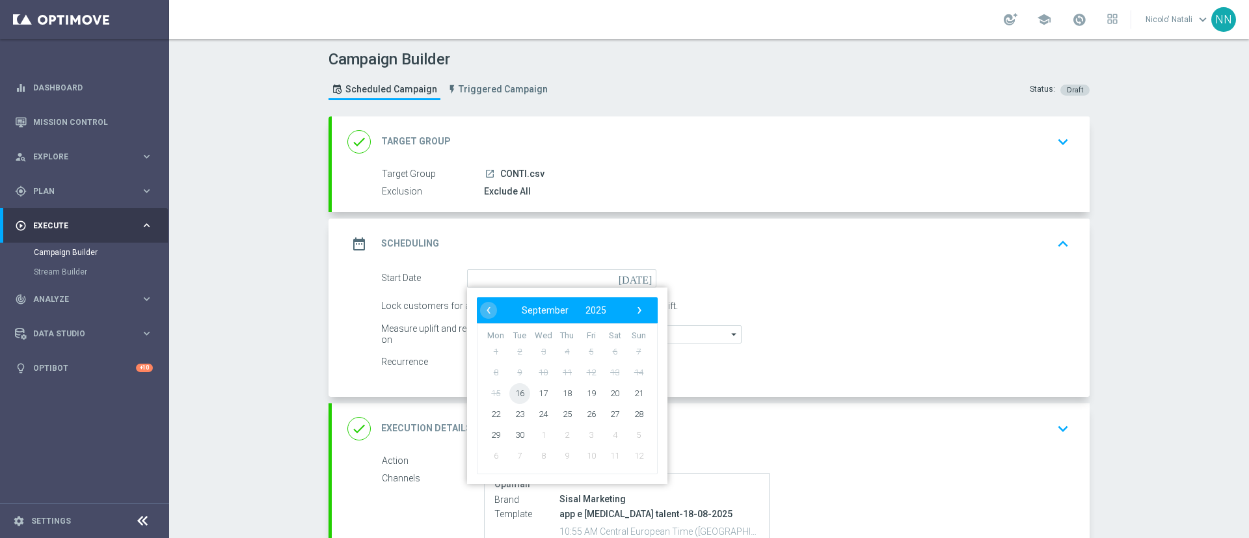
click at [517, 390] on span "16" at bounding box center [519, 392] width 21 height 21
type input "16 Sep 2025"
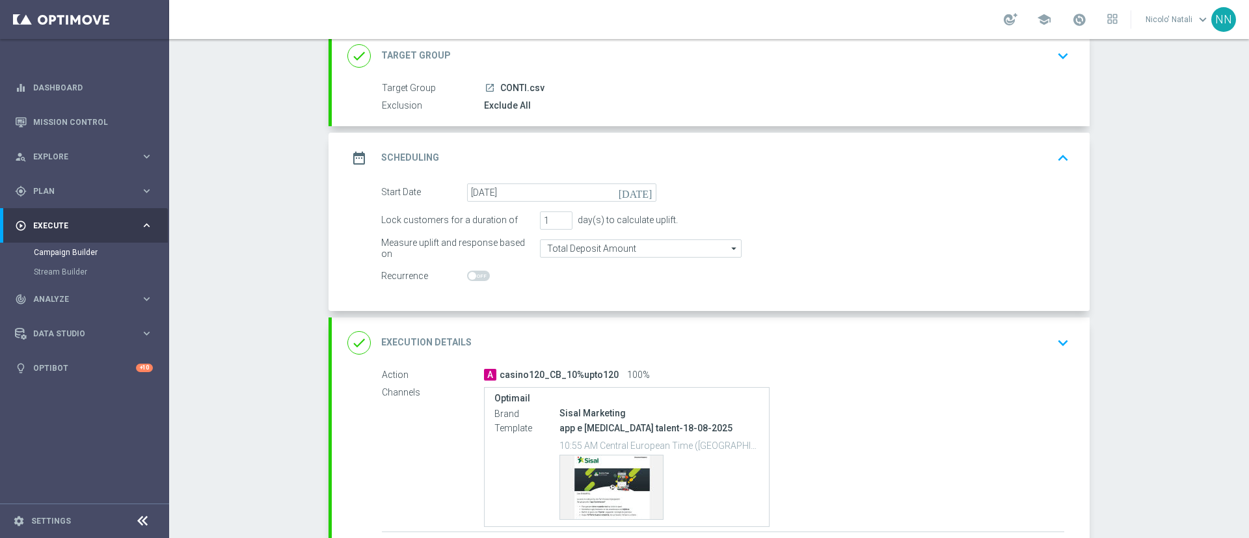
scroll to position [191, 0]
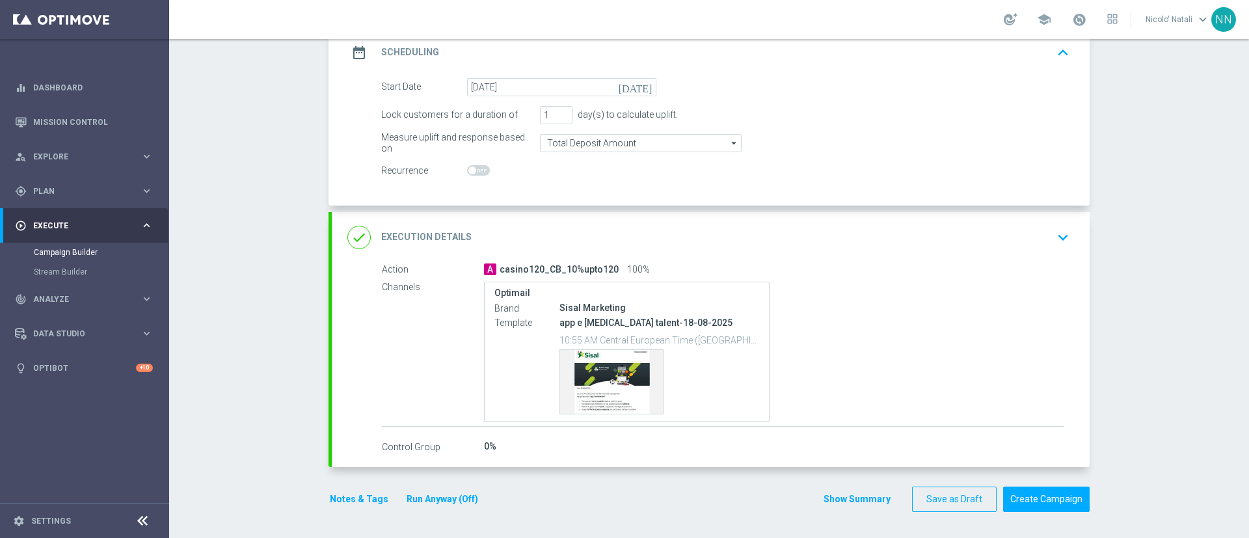
click at [874, 292] on div "Optimail Brand Sisal Marketing Template app e consensi talent-18-08-2025 10:55 …" at bounding box center [774, 352] width 580 height 140
click at [1053, 240] on icon "keyboard_arrow_down" at bounding box center [1063, 238] width 20 height 20
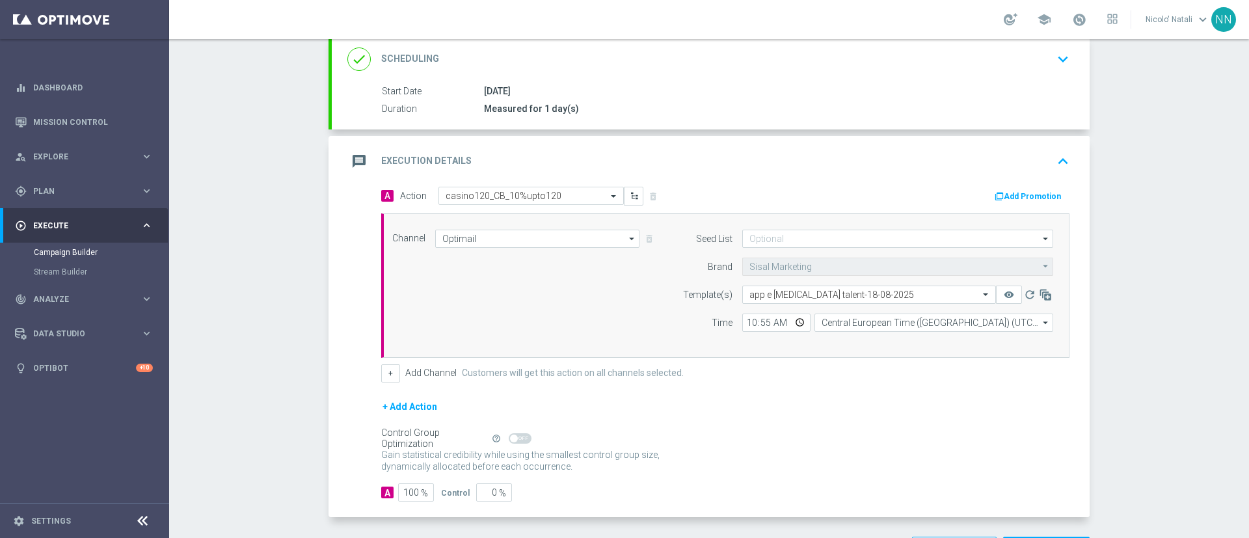
scroll to position [229, 0]
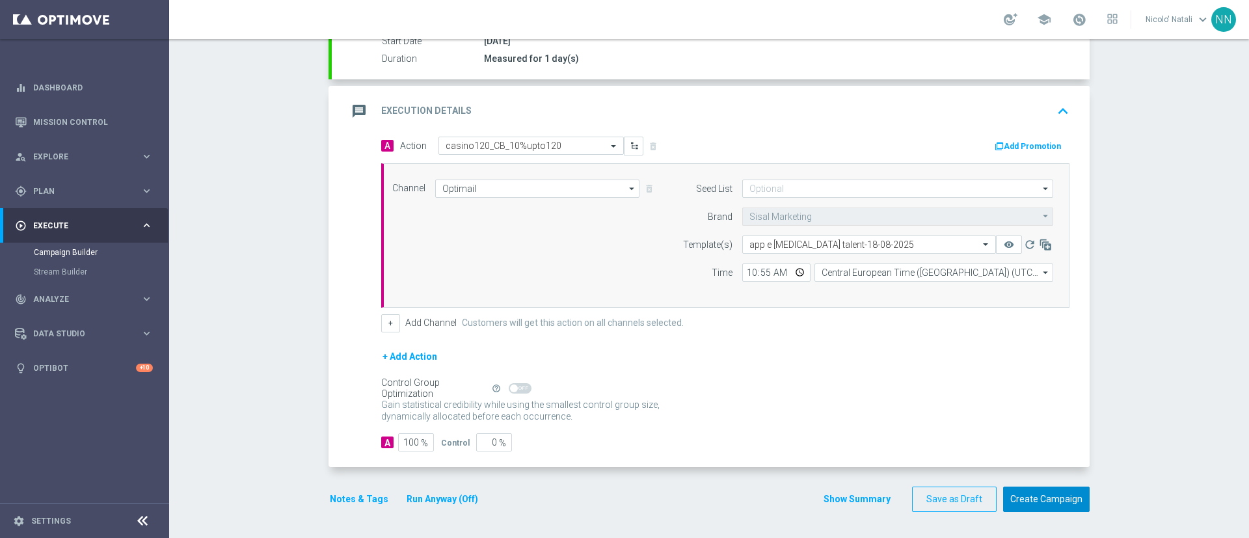
click at [1047, 498] on button "Create Campaign" at bounding box center [1046, 498] width 86 height 25
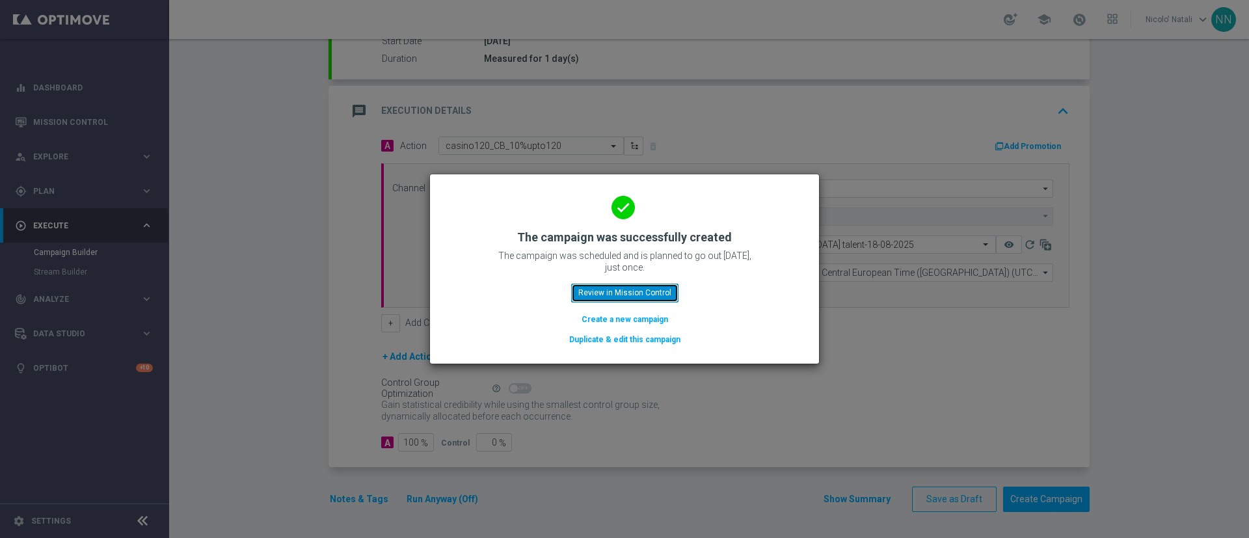
click at [642, 299] on button "Review in Mission Control" at bounding box center [624, 293] width 107 height 18
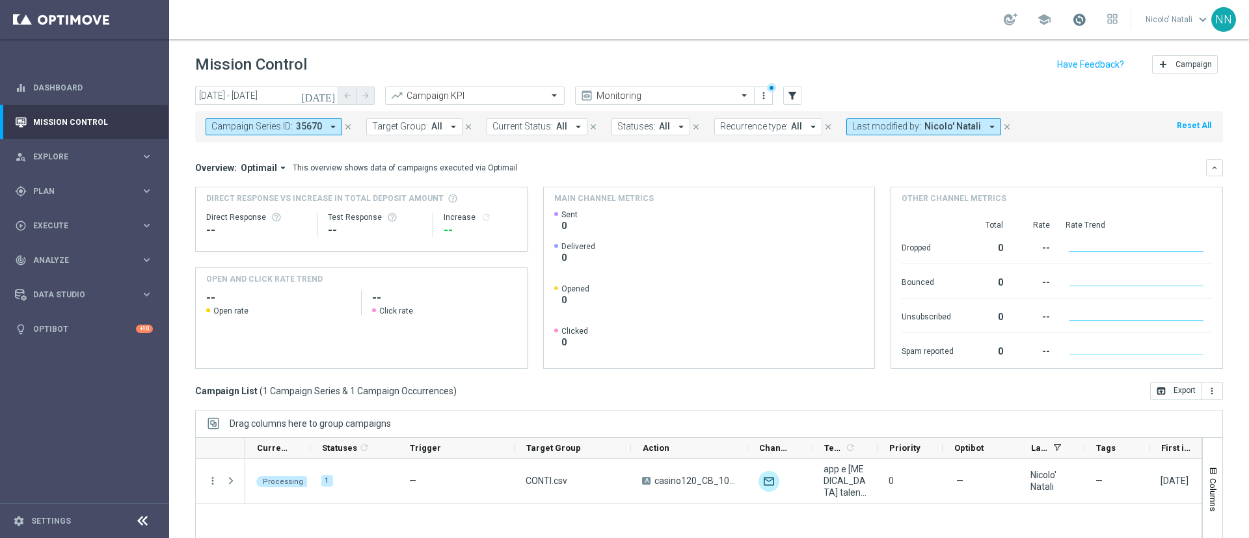
click at [1080, 17] on span at bounding box center [1079, 19] width 14 height 14
click at [891, 99] on div "today 16 Sep 2025 - 16 Sep 2025 arrow_back arrow_forward Campaign KPI trending_…" at bounding box center [709, 96] width 1028 height 20
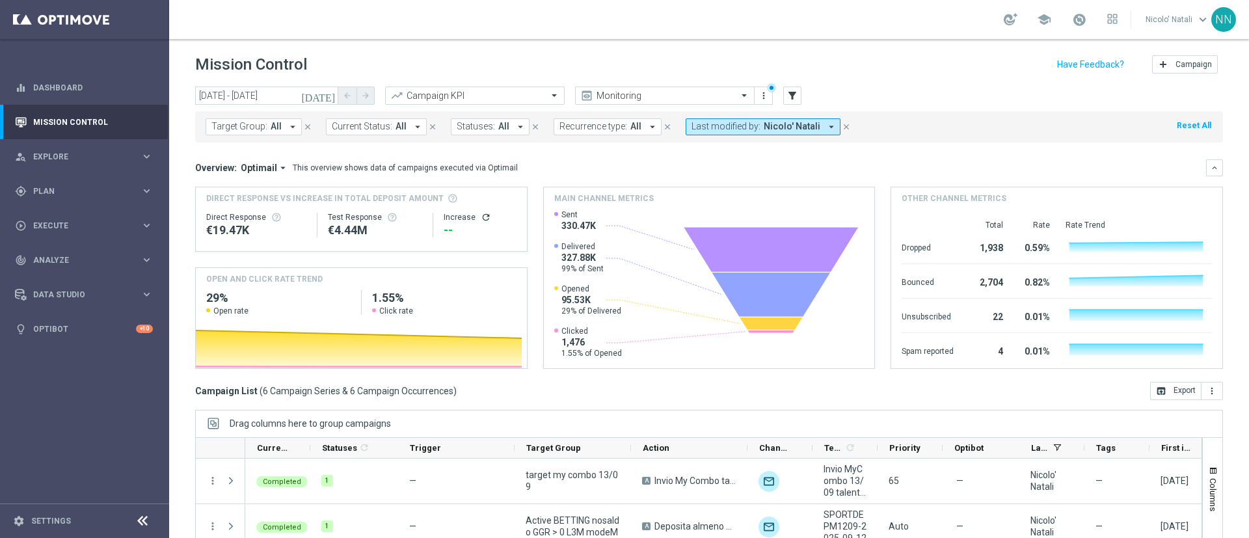
click at [336, 94] on button "[DATE]" at bounding box center [318, 96] width 39 height 20
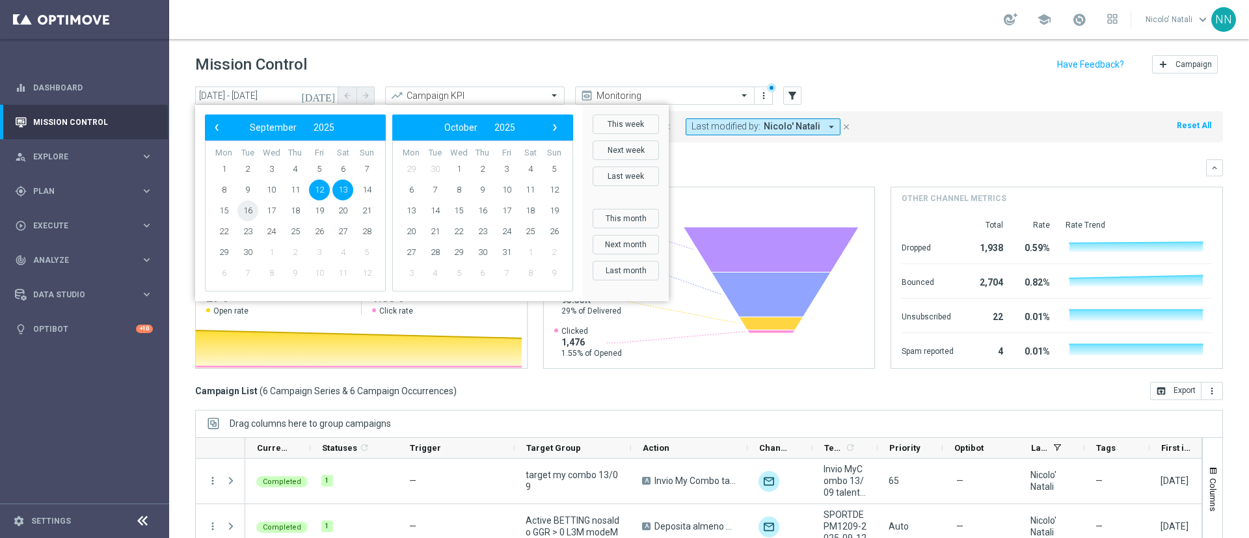
click at [246, 214] on span "16" at bounding box center [247, 210] width 21 height 21
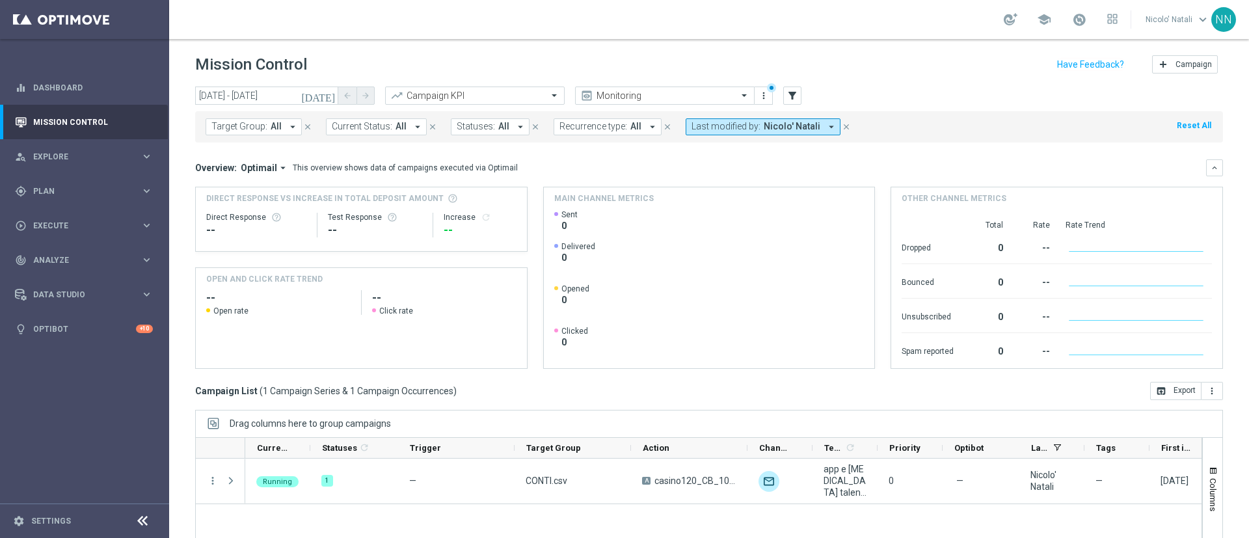
click at [336, 92] on icon "today" at bounding box center [318, 96] width 35 height 12
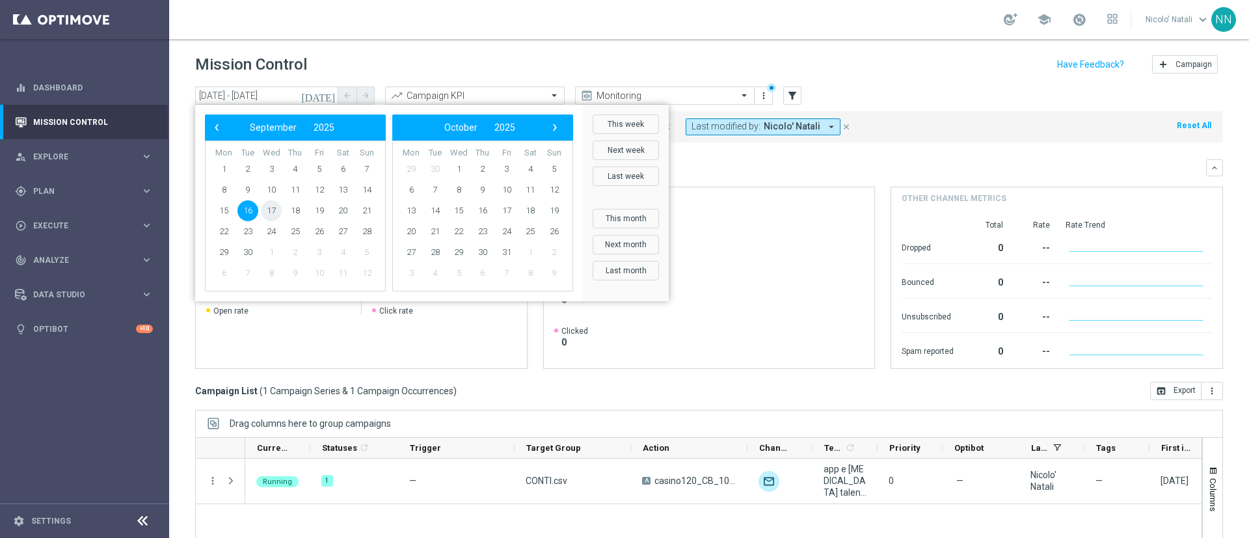
click at [273, 215] on span "17" at bounding box center [271, 210] width 21 height 21
click at [269, 213] on span "17" at bounding box center [271, 210] width 21 height 21
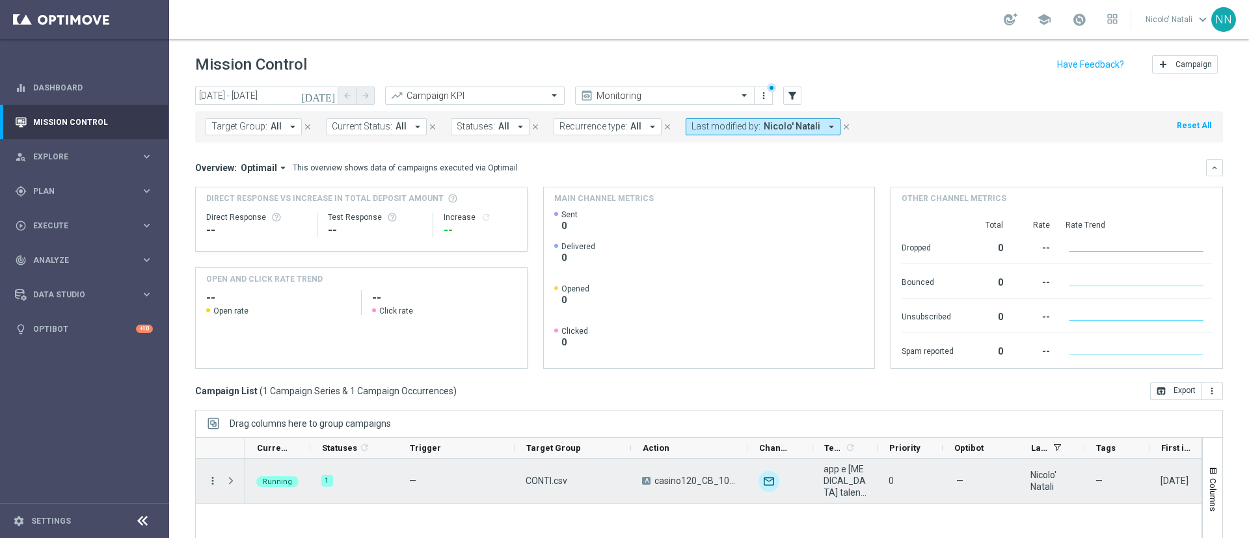
click at [209, 483] on icon "more_vert" at bounding box center [213, 481] width 12 height 12
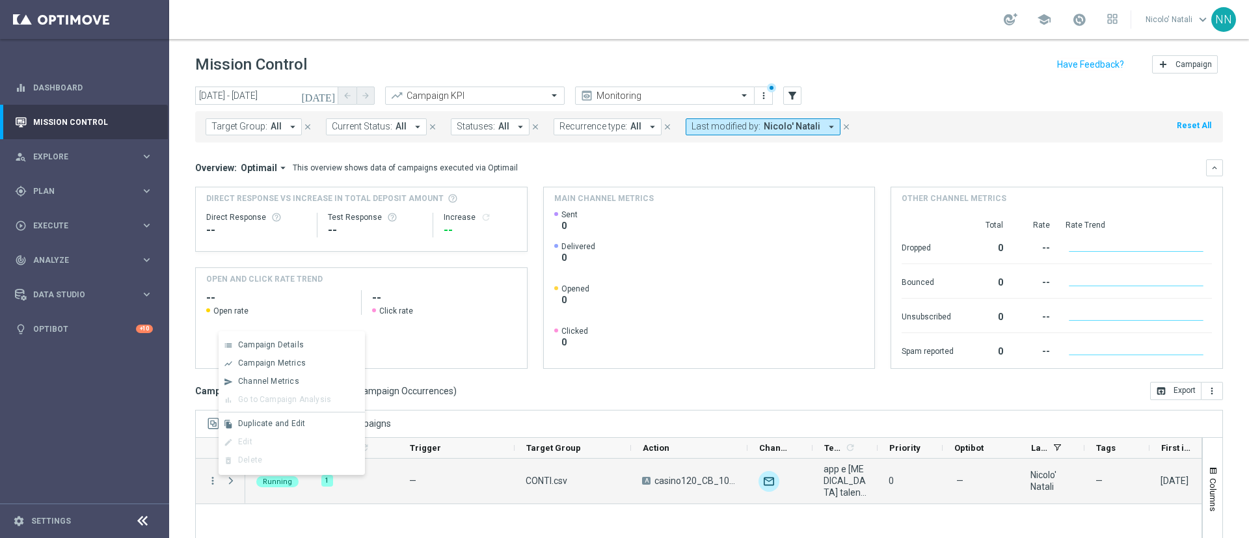
click at [285, 514] on div "Running 1 — CONTI.csv A casino120_CB_10%upto120 unfold_more app e consensi tale…" at bounding box center [723, 547] width 956 height 178
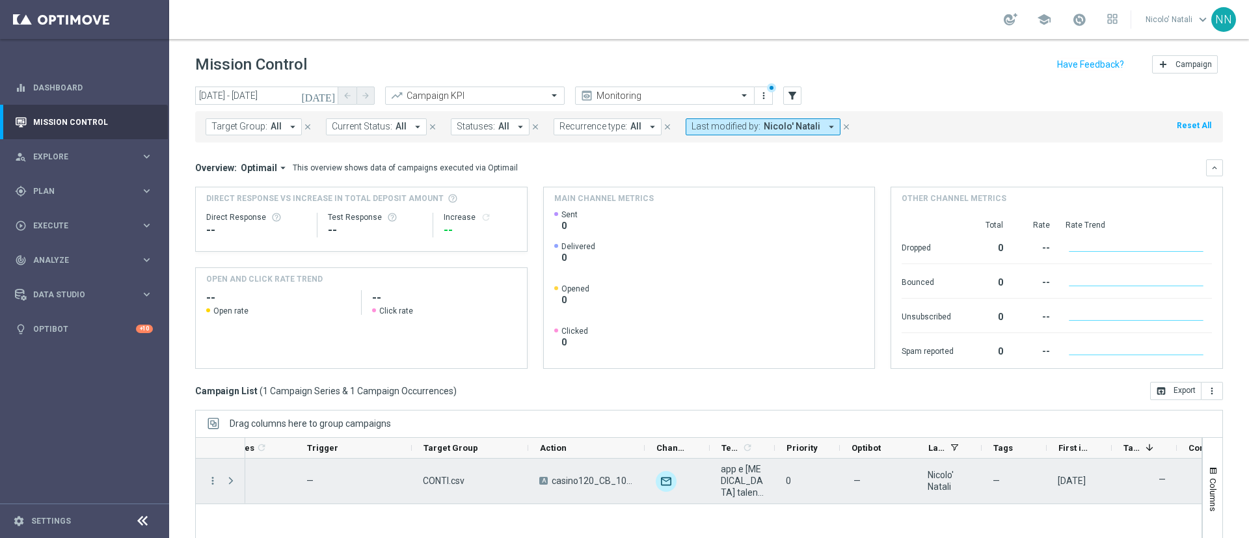
scroll to position [0, 103]
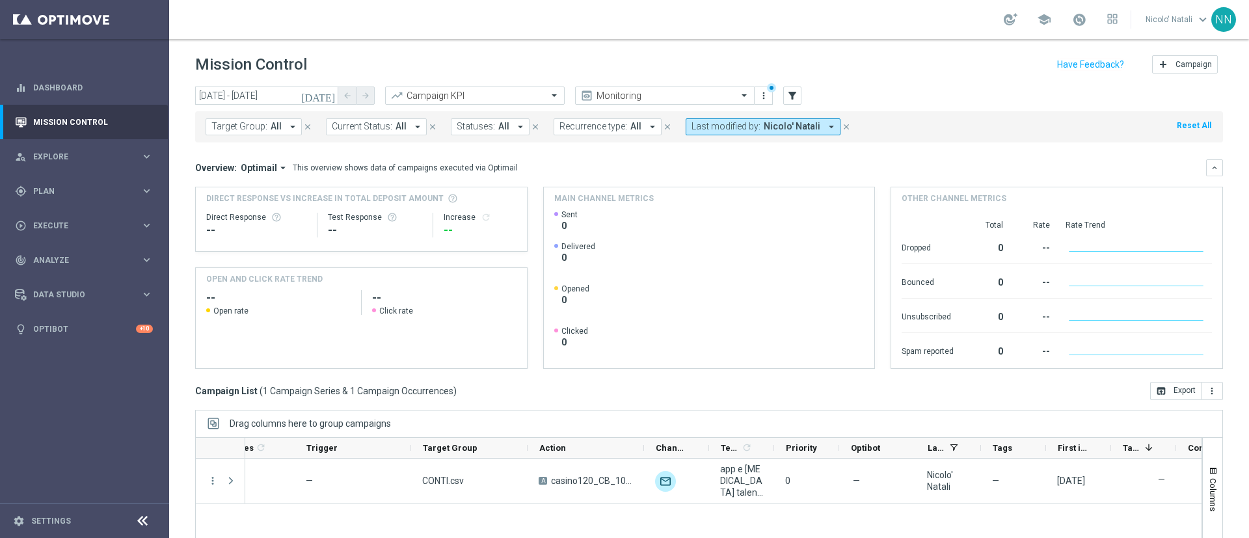
click at [332, 98] on icon "today" at bounding box center [318, 96] width 35 height 12
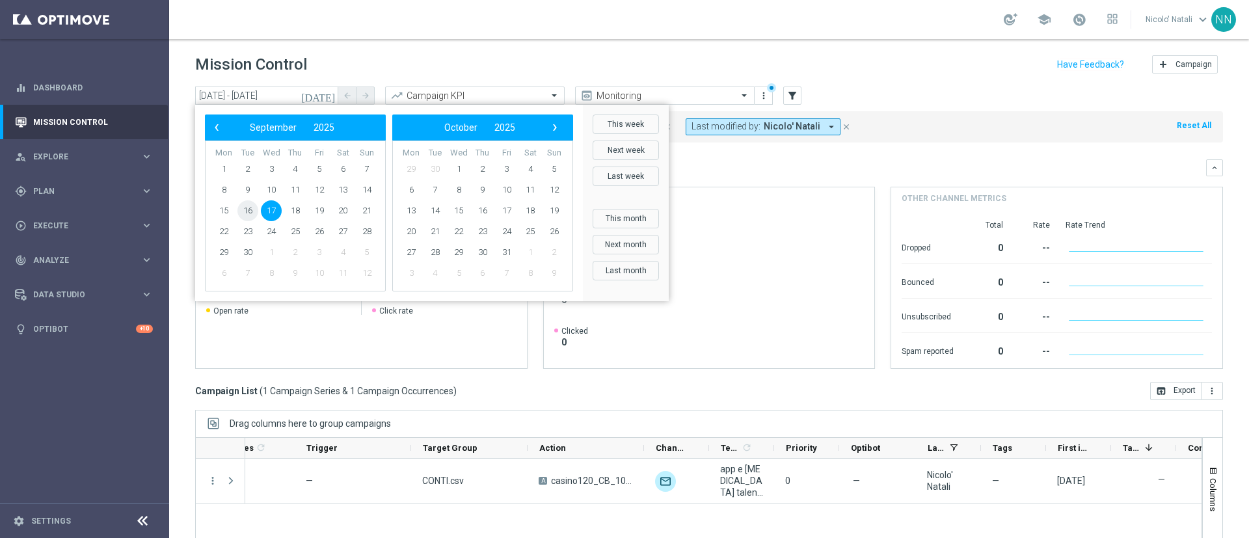
click at [248, 210] on span "16" at bounding box center [247, 210] width 21 height 21
type input "16 Sep 2025 - 16 Sep 2025"
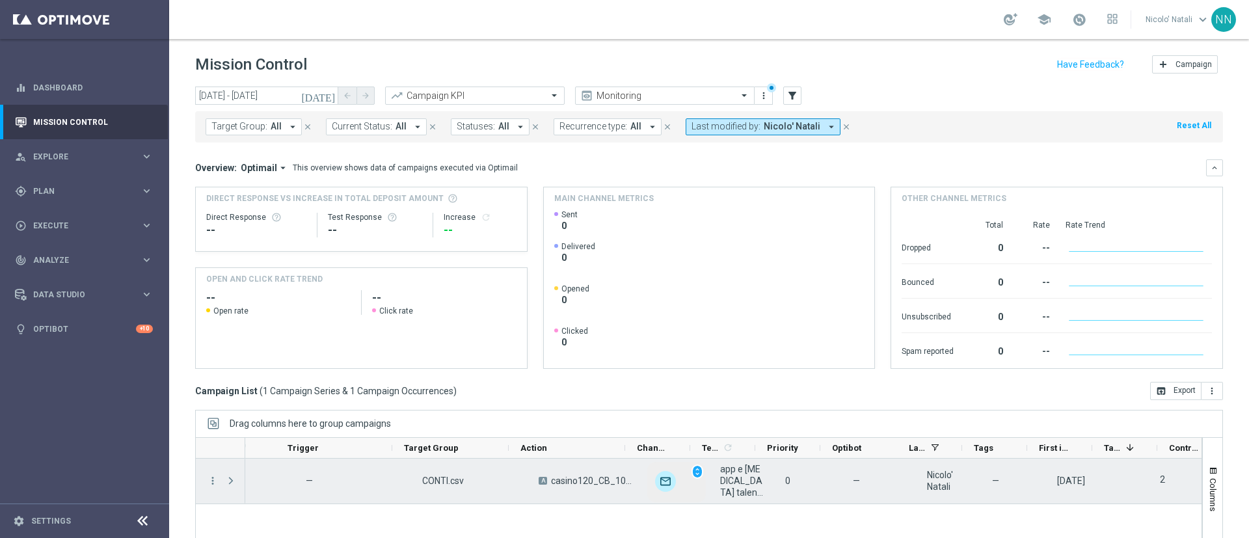
scroll to position [0, 157]
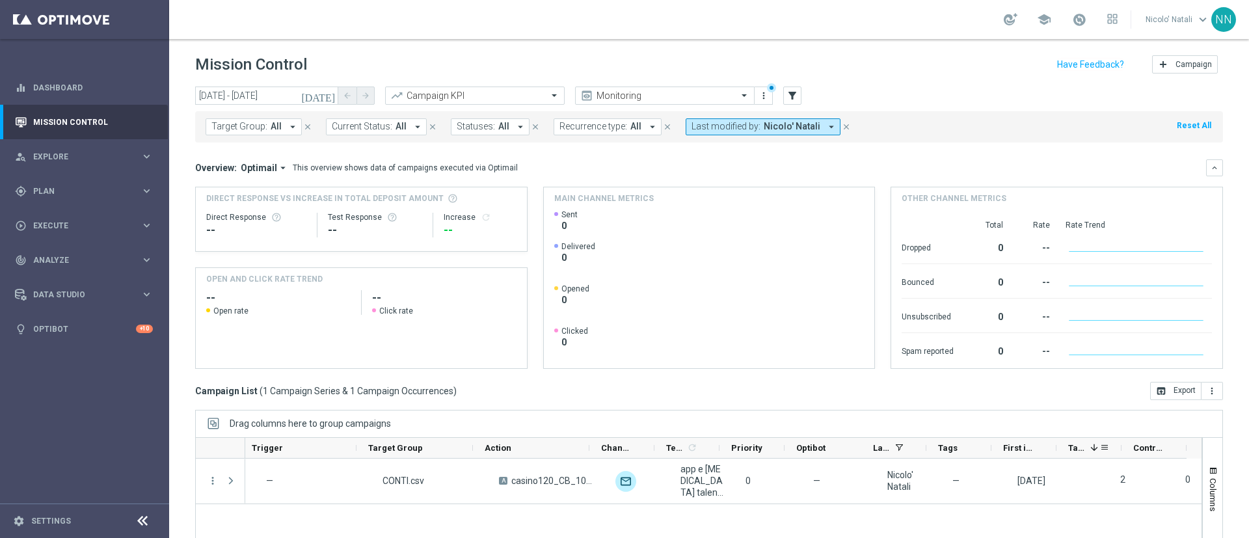
drag, startPoint x: 1095, startPoint y: 445, endPoint x: 1053, endPoint y: 515, distance: 81.4
click at [1053, 515] on div "Running 1 — CONTI.csv A casino120_CB_10%upto120 unfold_more app e consensi tale…" at bounding box center [723, 547] width 956 height 178
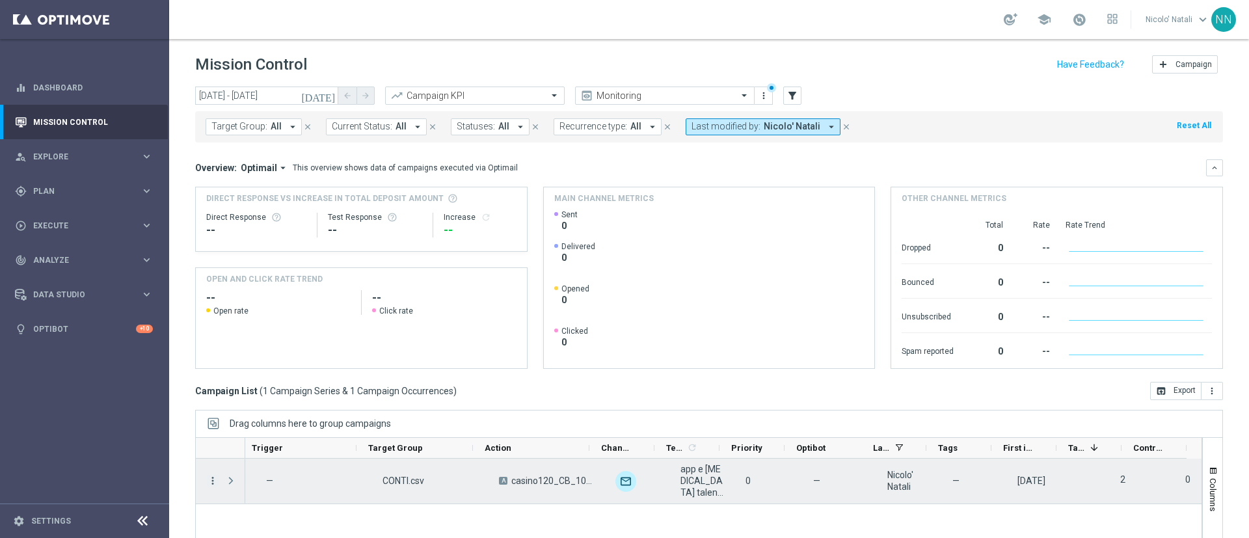
click at [216, 479] on icon "more_vert" at bounding box center [213, 481] width 12 height 12
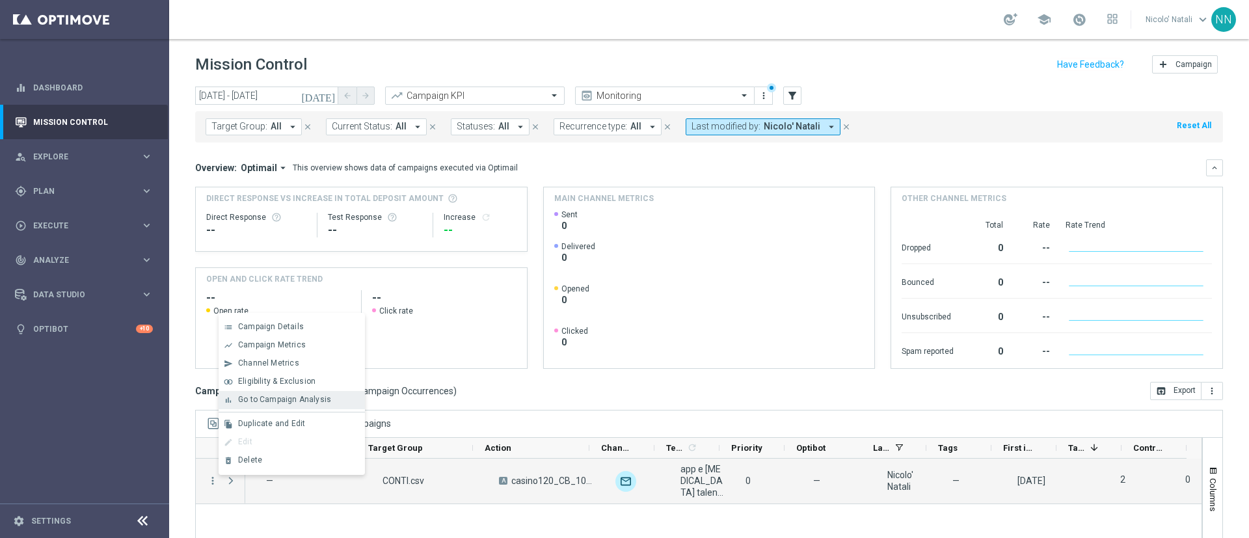
click at [258, 395] on span "Go to Campaign Analysis" at bounding box center [284, 399] width 93 height 9
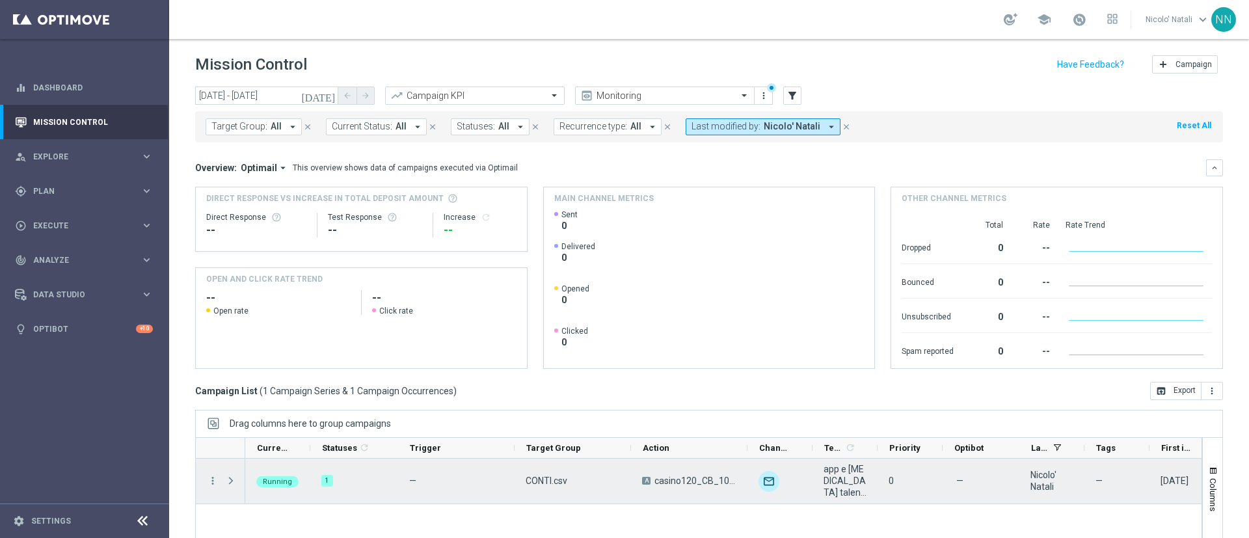
scroll to position [0, 0]
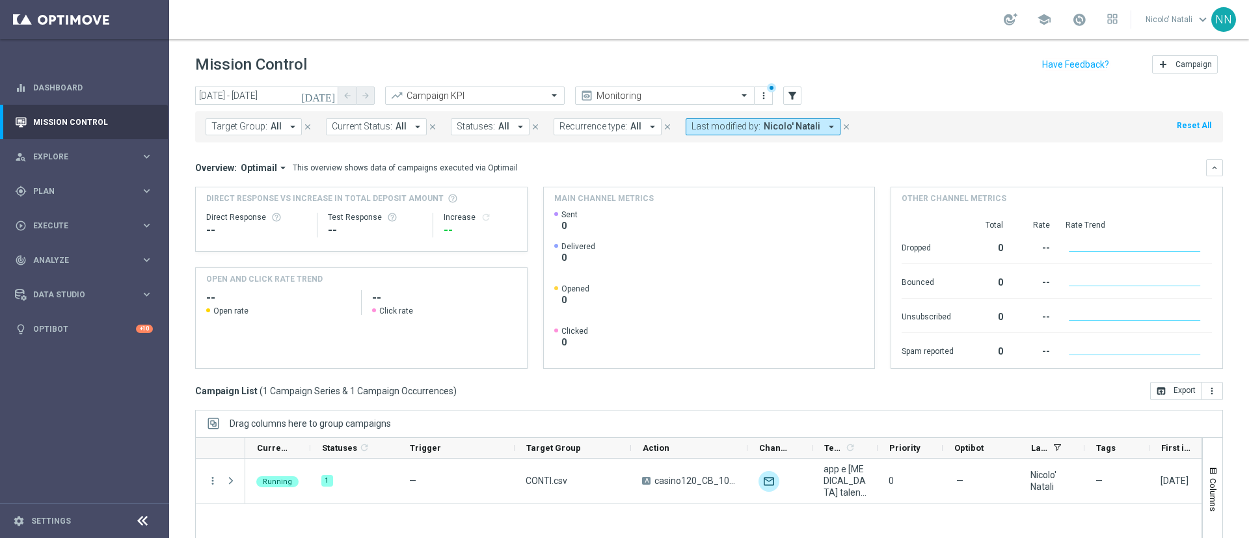
click at [325, 479] on div "1" at bounding box center [327, 481] width 12 height 12
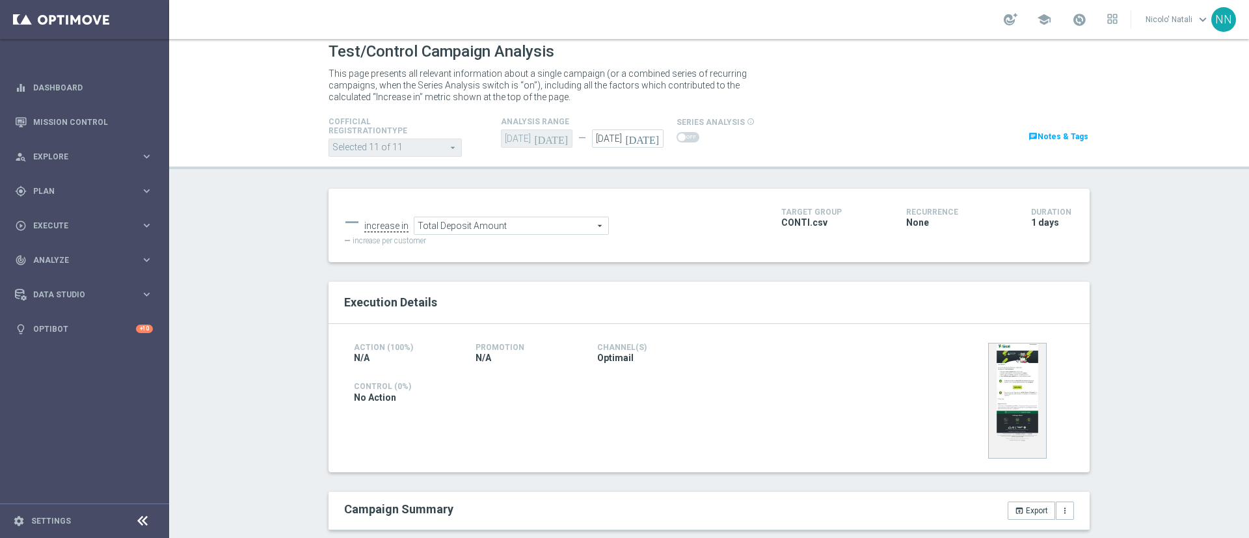
scroll to position [9, 0]
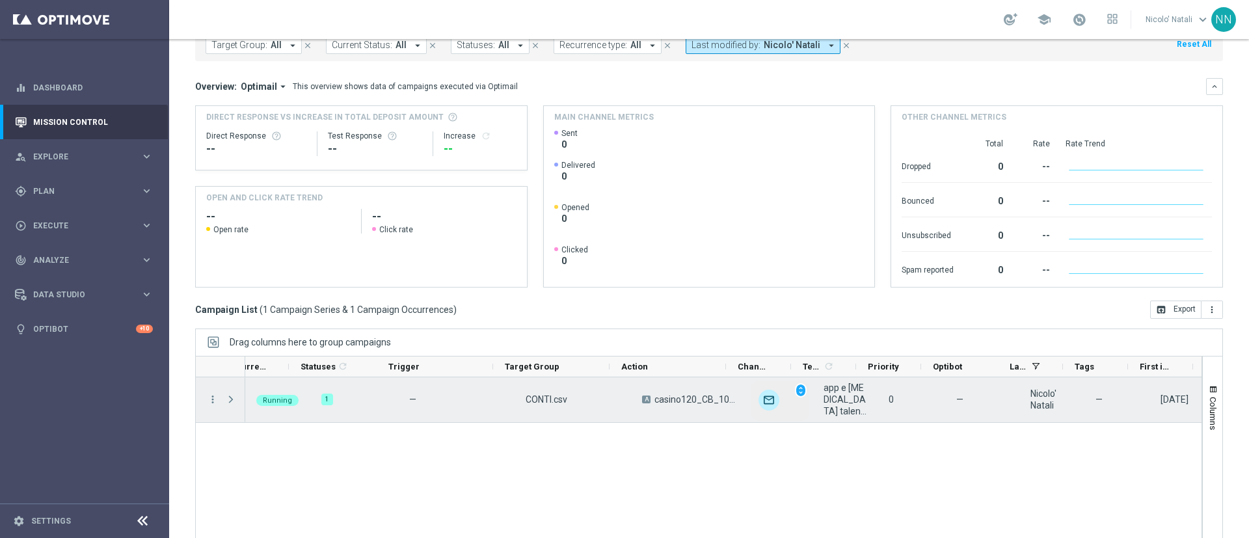
scroll to position [0, 157]
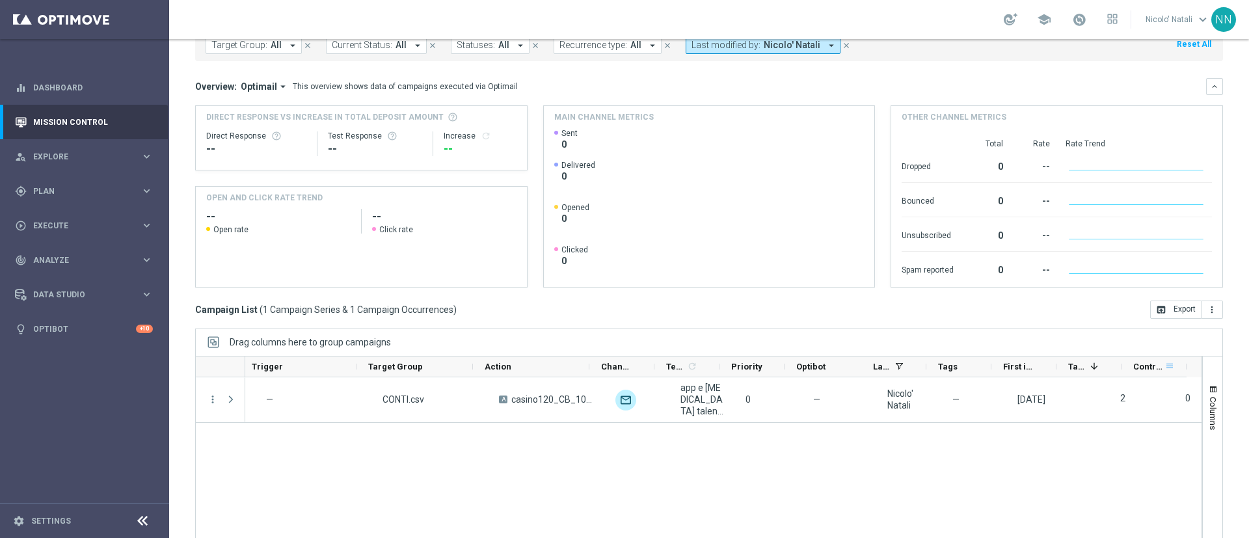
click at [1171, 369] on span at bounding box center [1169, 366] width 10 height 10
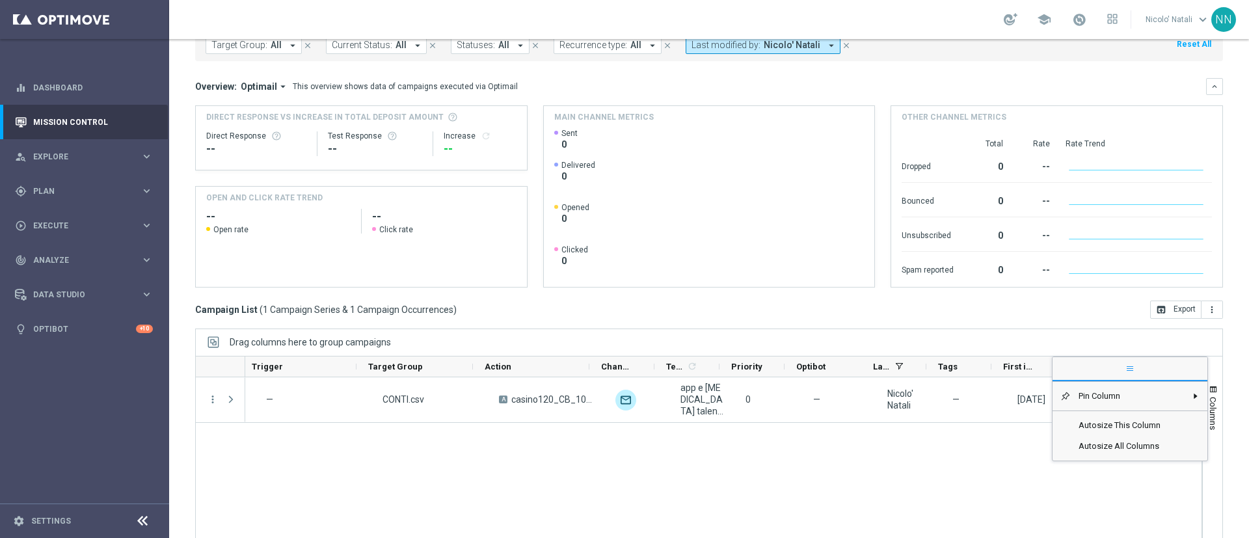
click at [983, 461] on div "Running 1 — CONTI.csv A casino120_CB_10%upto120 unfold_more app e consensi tale…" at bounding box center [723, 466] width 956 height 178
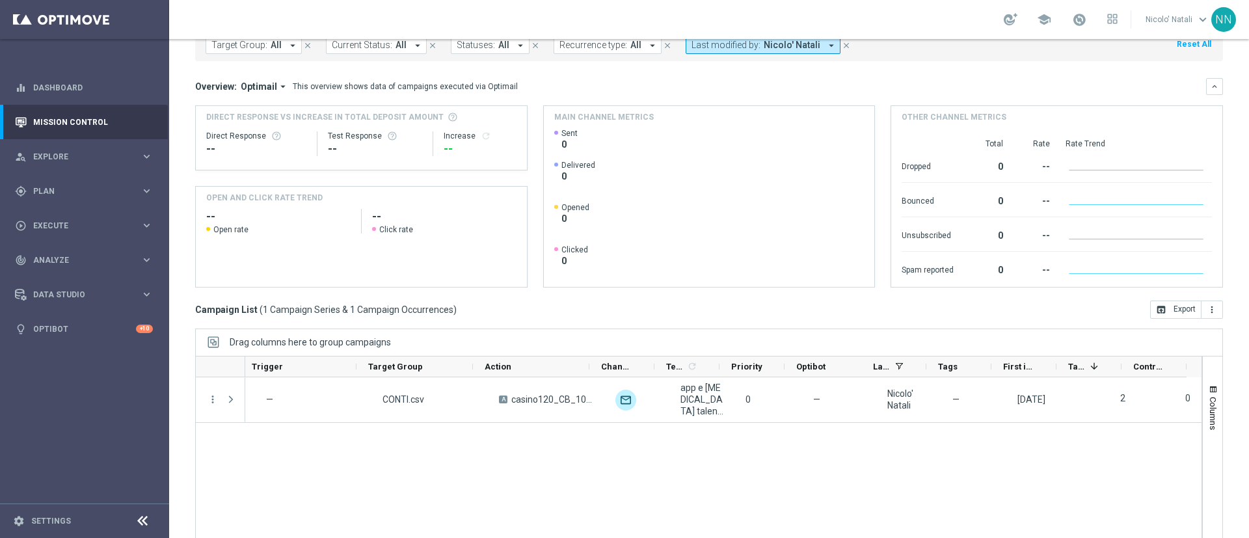
scroll to position [0, 0]
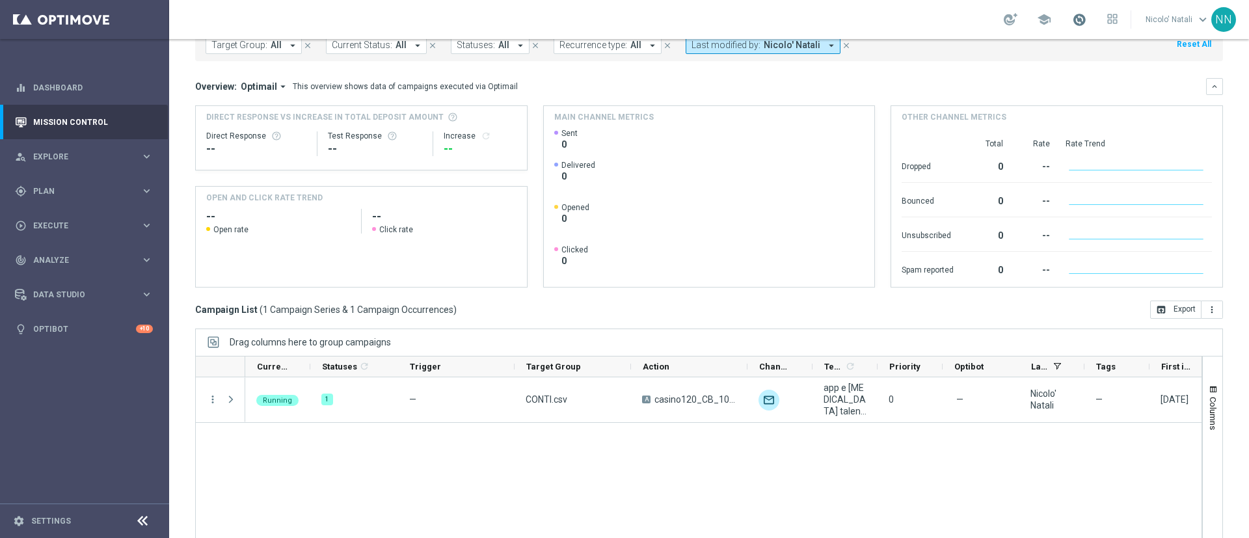
click at [1080, 23] on span at bounding box center [1079, 19] width 14 height 14
click at [907, 64] on mini-dashboard "Overview: Optimail arrow_drop_down This overview shows data of campaigns execut…" at bounding box center [709, 180] width 1028 height 239
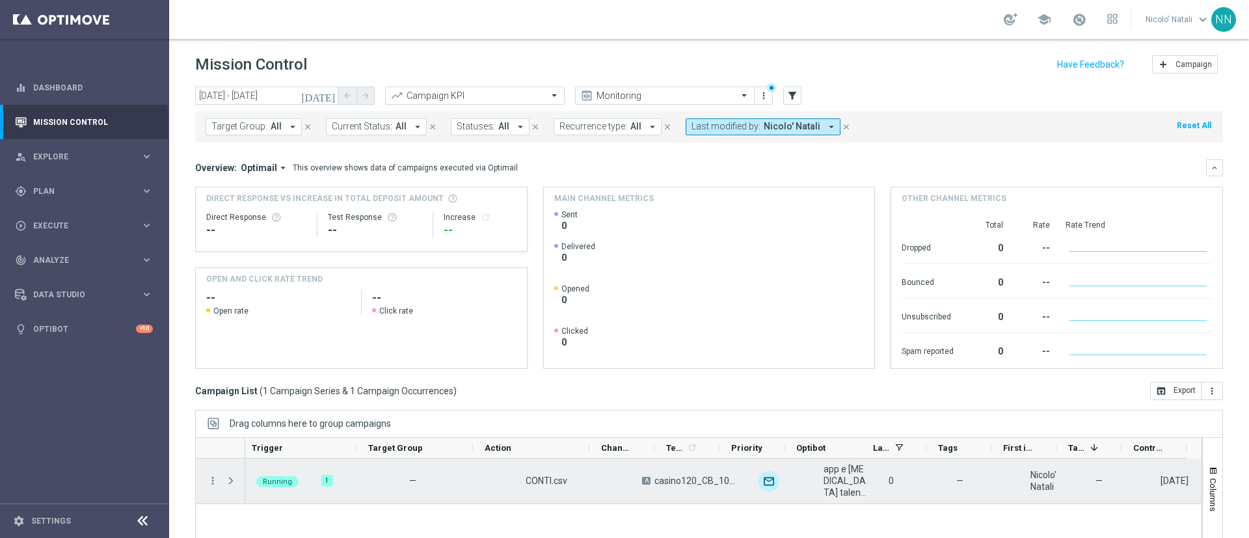
scroll to position [0, 157]
click at [213, 482] on icon "more_vert" at bounding box center [213, 481] width 12 height 12
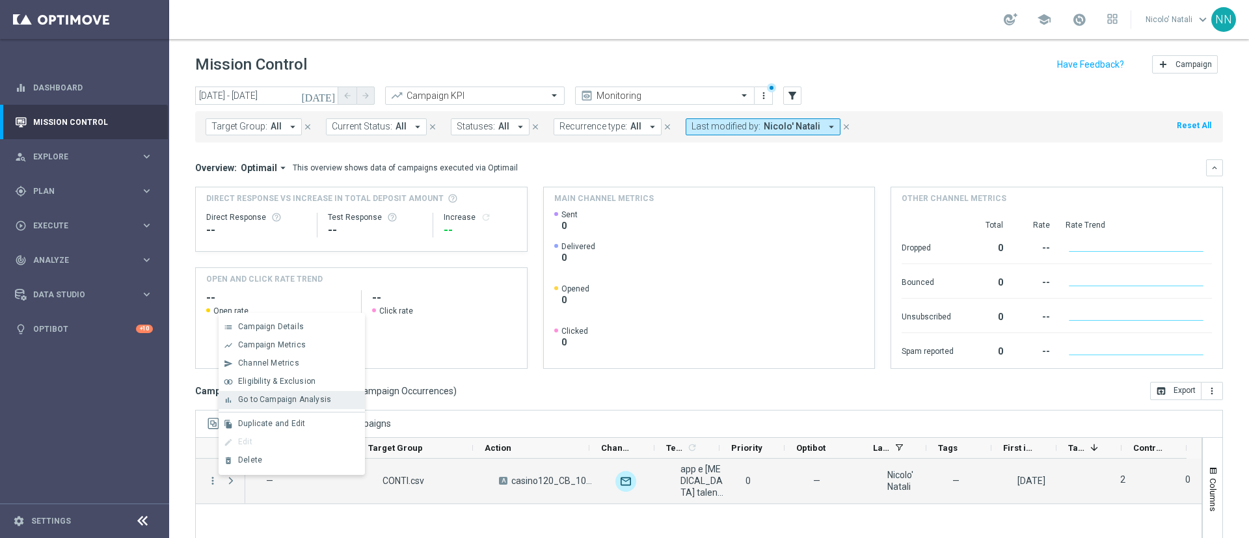
click at [271, 400] on span "Go to Campaign Analysis" at bounding box center [284, 399] width 93 height 9
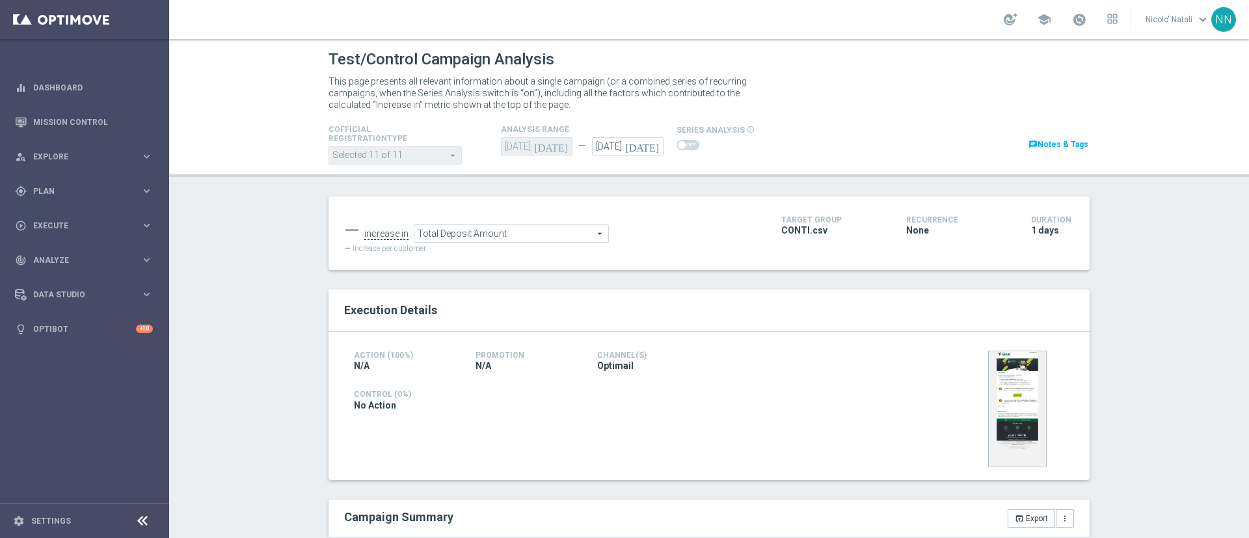
scroll to position [85, 0]
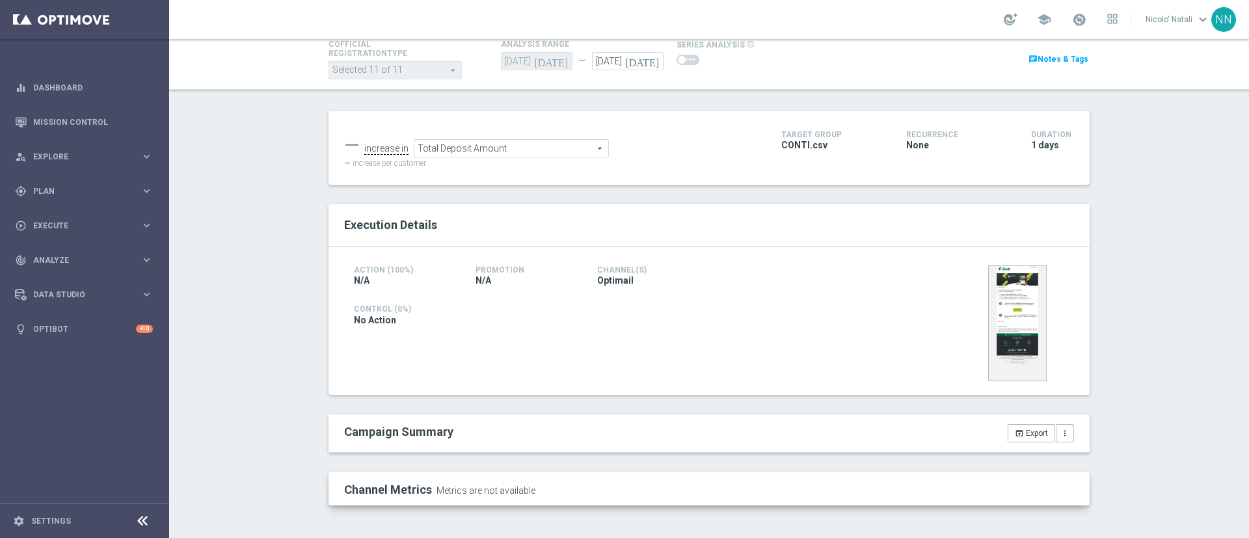
click at [528, 490] on div "Channel Metrics Metrics are not available" at bounding box center [618, 490] width 568 height 16
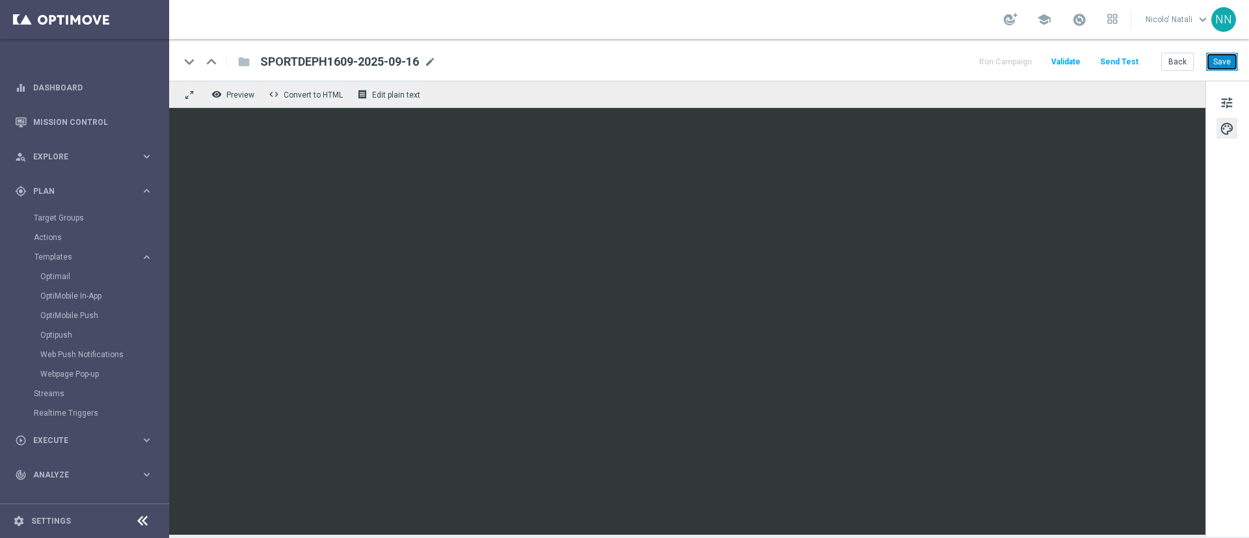
click at [1223, 64] on button "Save" at bounding box center [1222, 62] width 32 height 18
